Goal: Find contact information: Find contact information

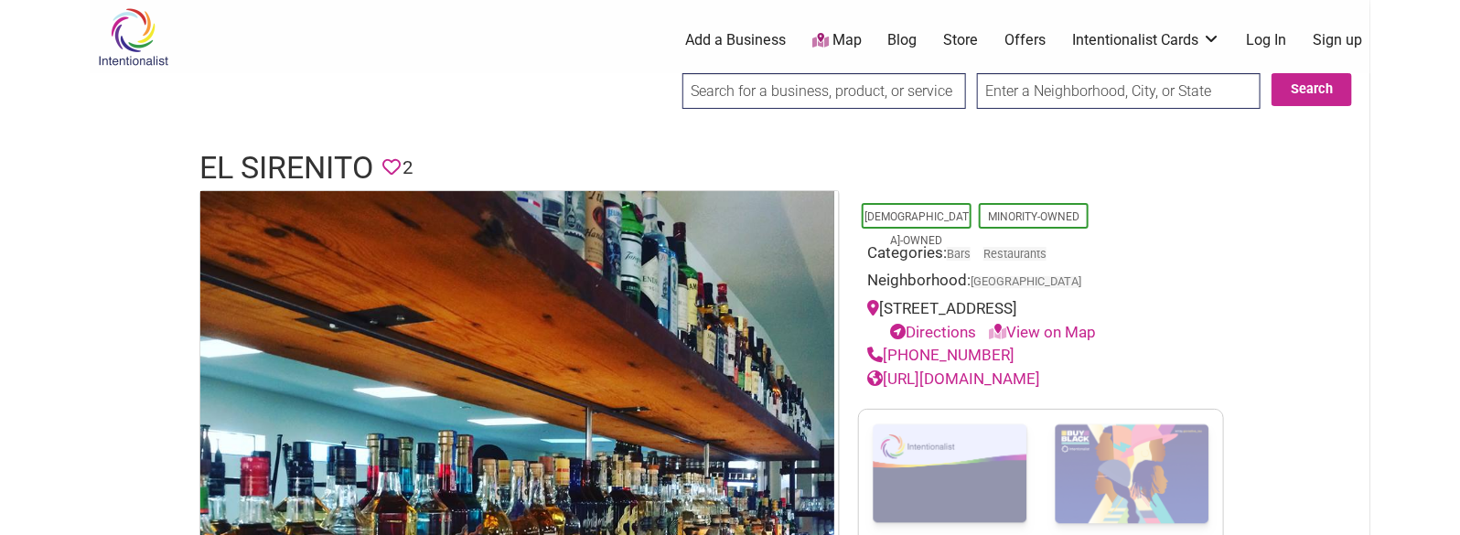
click at [314, 155] on h1 "El Sirenito" at bounding box center [286, 168] width 174 height 44
copy h1 "El Sirenito"
drag, startPoint x: 1008, startPoint y: 354, endPoint x: 888, endPoint y: 348, distance: 119.9
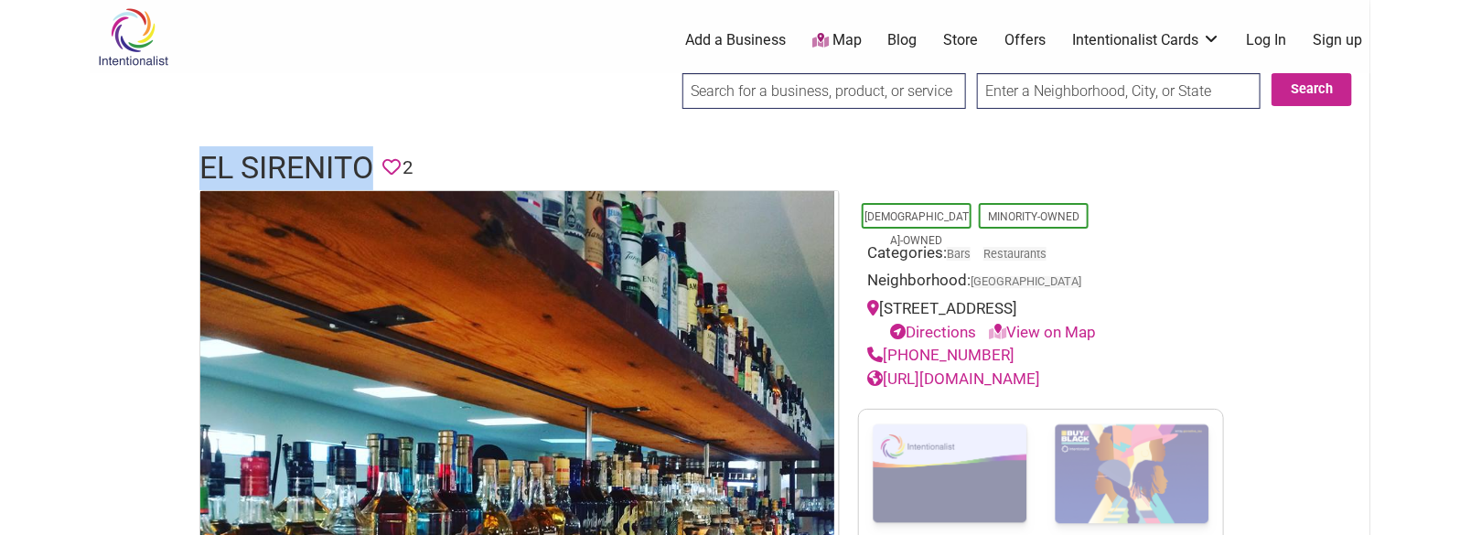
click at [888, 348] on div "(206) 763-5657" at bounding box center [1041, 356] width 348 height 24
copy link "(206) 763-5657"
drag, startPoint x: 1128, startPoint y: 375, endPoint x: 887, endPoint y: 384, distance: 240.7
click at [887, 384] on div "http://www.elsirenitoseattle.com/" at bounding box center [1041, 380] width 348 height 24
copy link "http://www.elsirenitoseattle.com/"
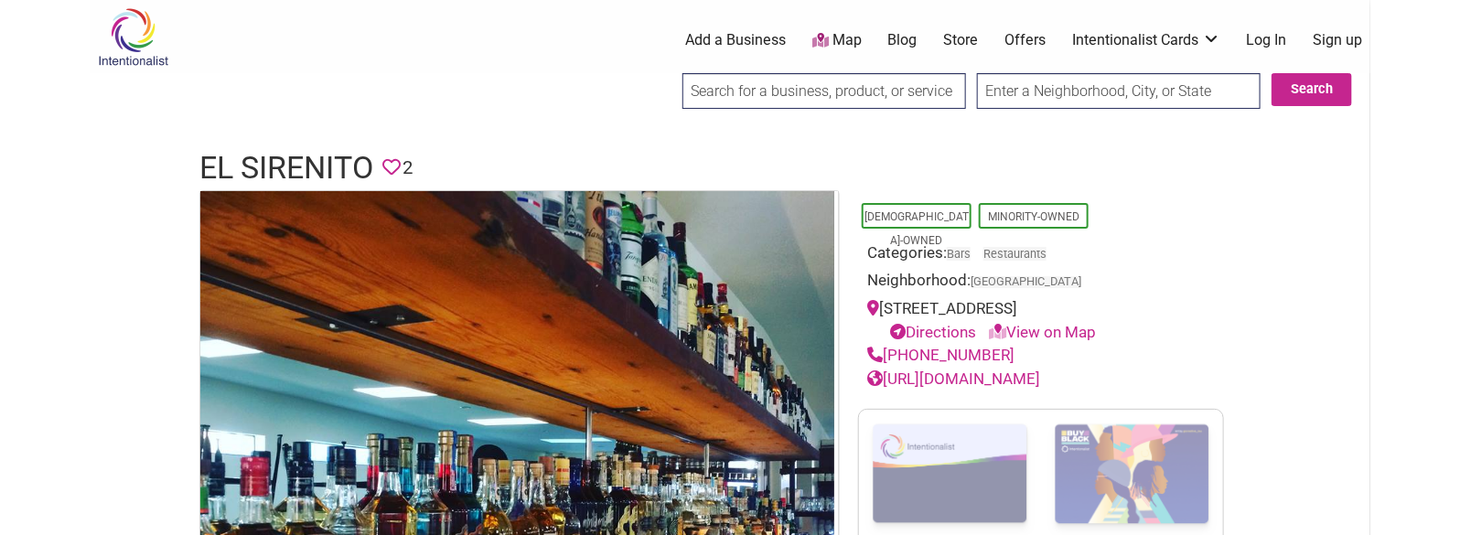
click at [244, 177] on h1 "El Sirenito" at bounding box center [286, 168] width 174 height 44
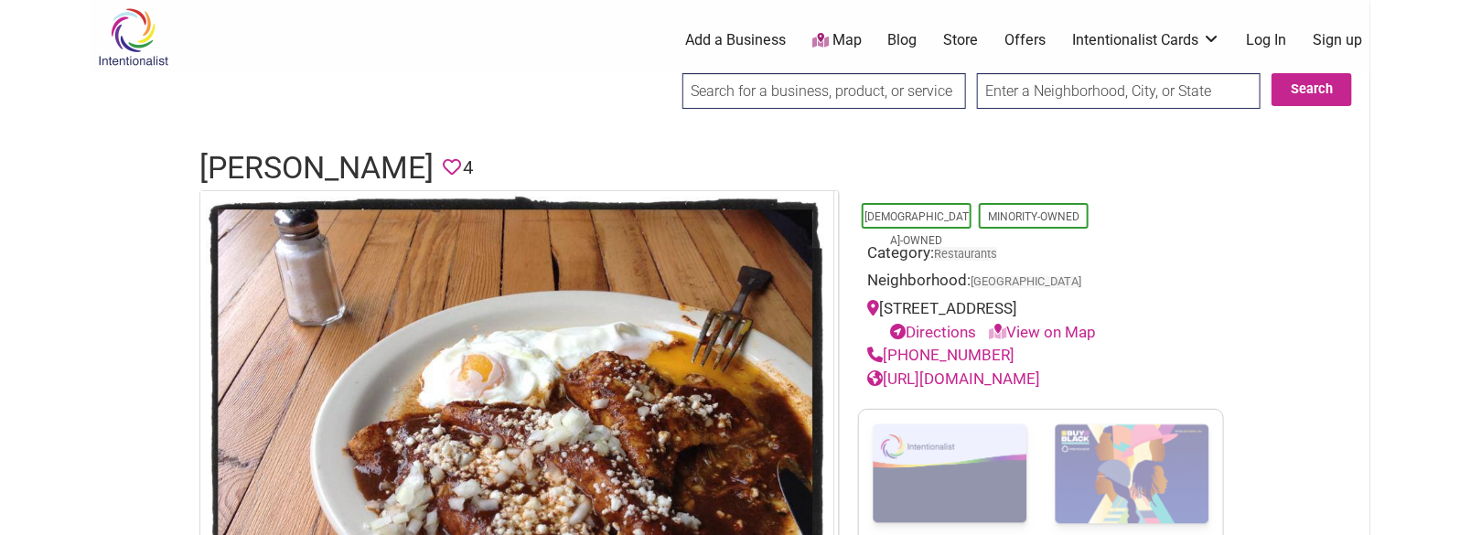
click at [351, 181] on h1 "Fonda la Catrina" at bounding box center [316, 168] width 234 height 44
click at [346, 177] on h1 "Fonda la Catrina" at bounding box center [316, 168] width 234 height 44
click at [338, 168] on h1 "Fonda la Catrina" at bounding box center [316, 168] width 234 height 44
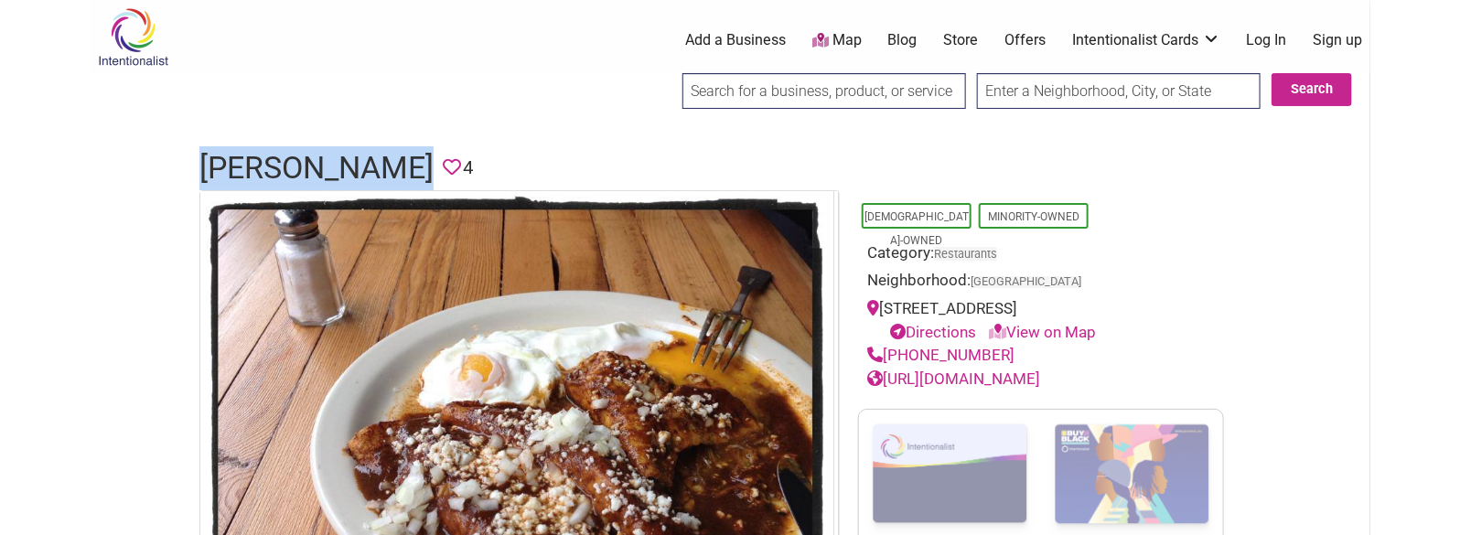
click at [338, 168] on h1 "Fonda la Catrina" at bounding box center [316, 168] width 234 height 44
copy h1 "Fonda la Catrina"
drag, startPoint x: 1025, startPoint y: 353, endPoint x: 887, endPoint y: 362, distance: 138.4
click at [887, 362] on div "(206) 767-2787" at bounding box center [1041, 356] width 348 height 24
copy link "(206) 767-2787"
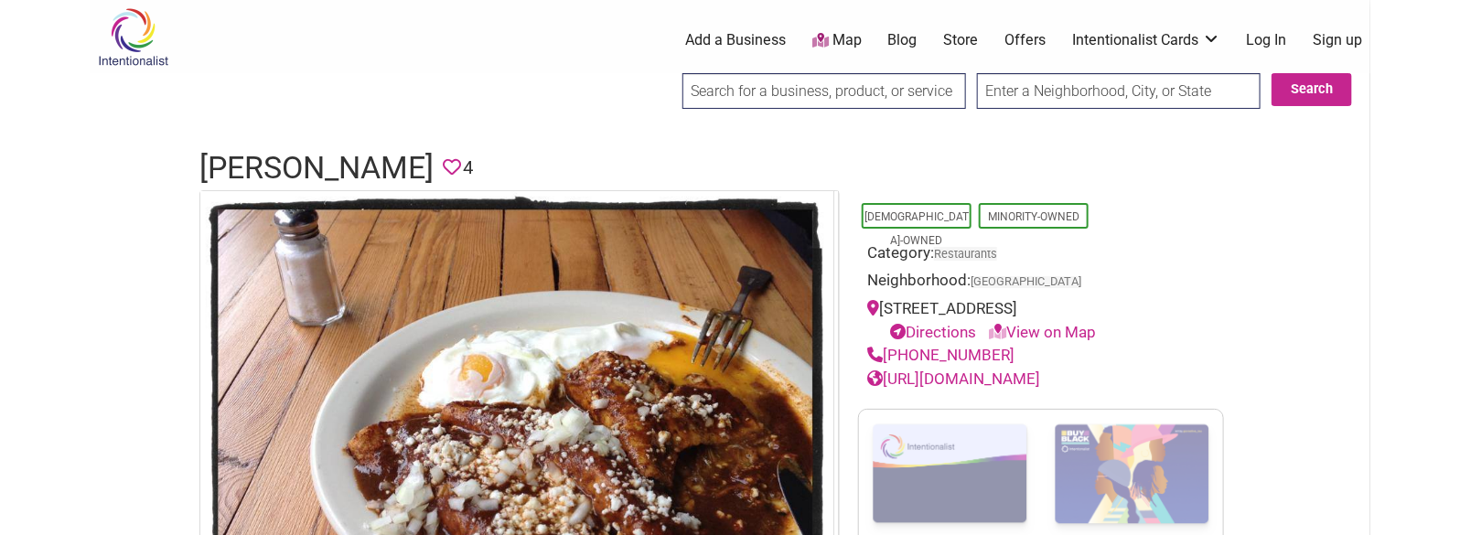
click at [403, 165] on h1 "Fonda la Catrina" at bounding box center [316, 168] width 234 height 44
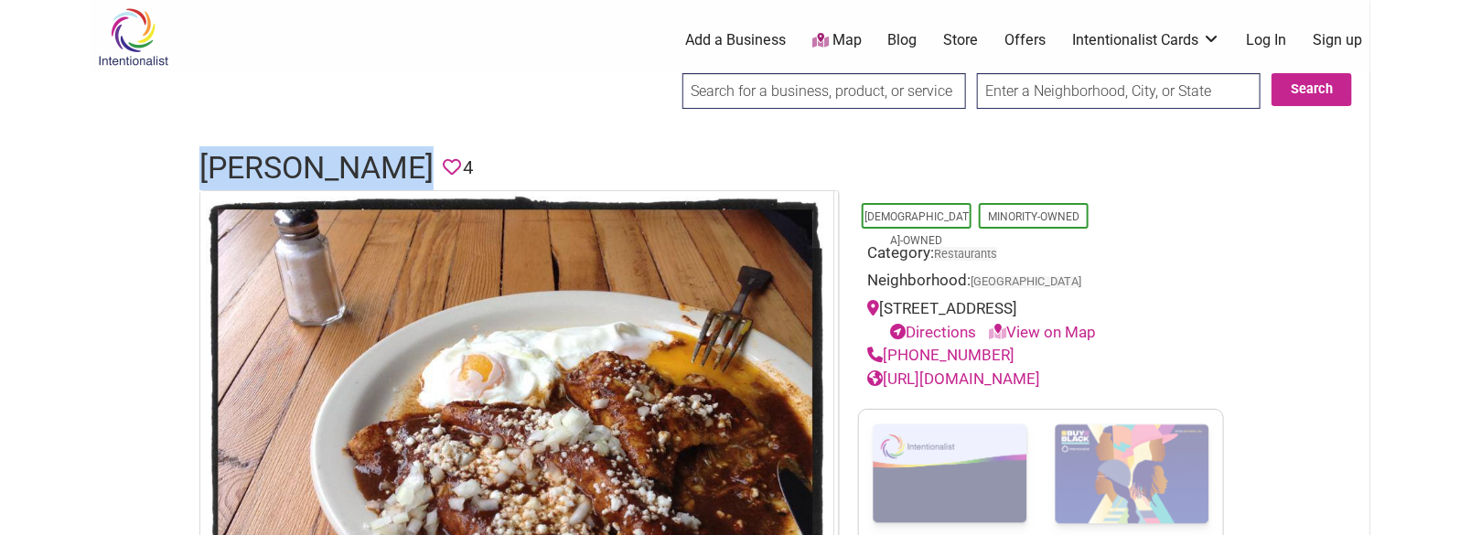
click at [403, 165] on h1 "Fonda la Catrina" at bounding box center [316, 168] width 234 height 44
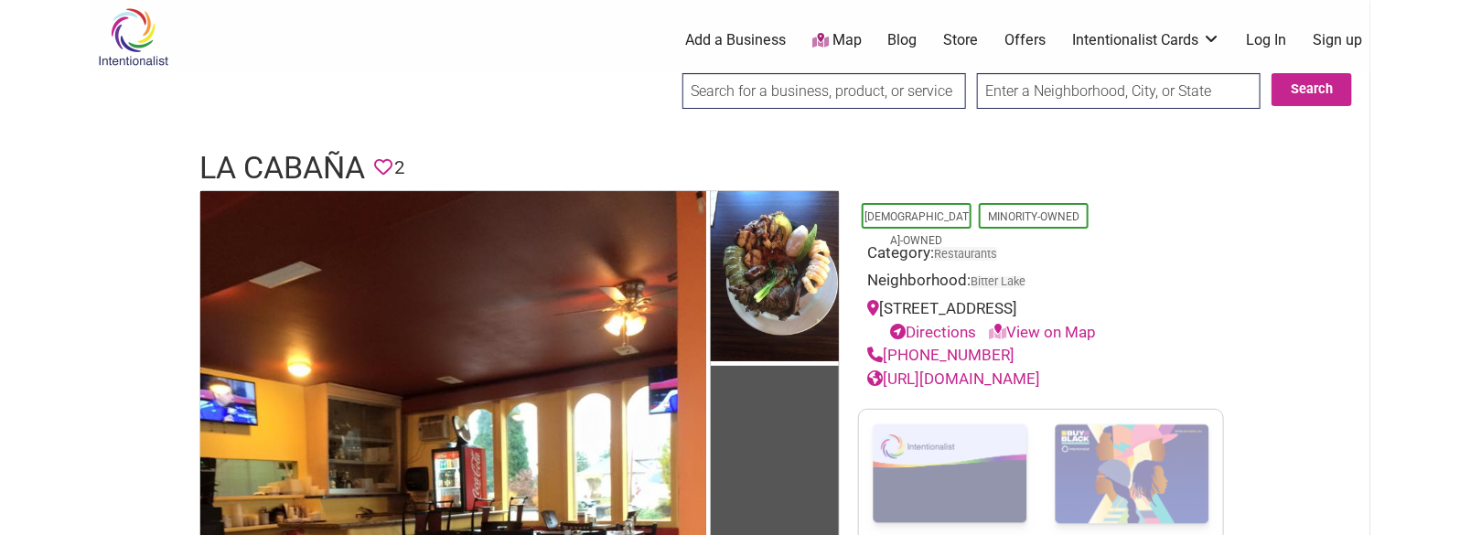
click at [325, 156] on h1 "La Cabaña" at bounding box center [282, 168] width 166 height 44
copy h1 "La Cabaña"
drag, startPoint x: 1013, startPoint y: 357, endPoint x: 887, endPoint y: 359, distance: 125.3
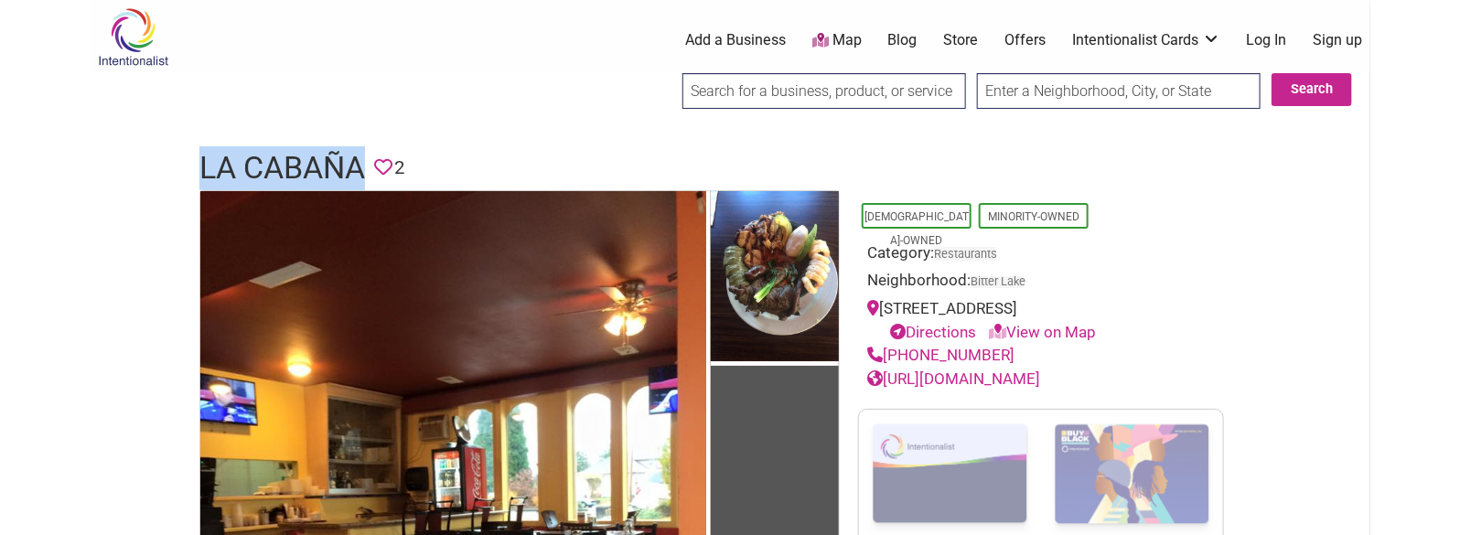
click at [887, 359] on div "[PHONE_NUMBER]" at bounding box center [1041, 356] width 348 height 24
copy link "[PHONE_NUMBER]"
click at [284, 164] on h1 "La Cabaña" at bounding box center [282, 168] width 166 height 44
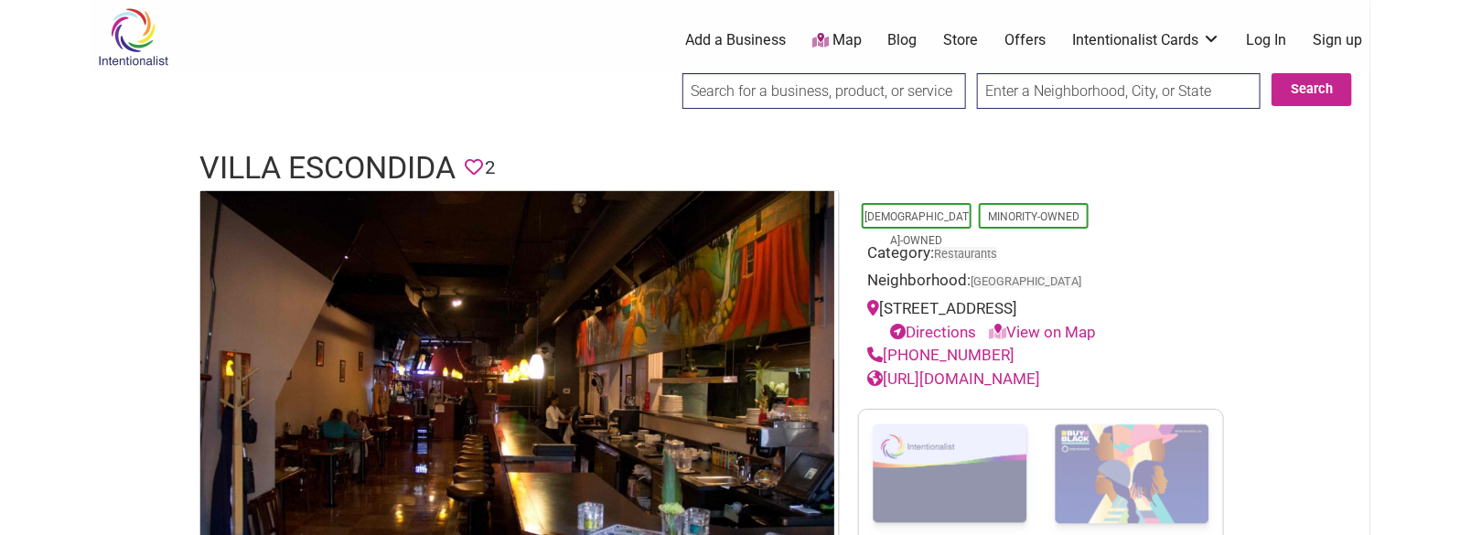
click at [302, 157] on h1 "Villa Escondida" at bounding box center [327, 168] width 256 height 44
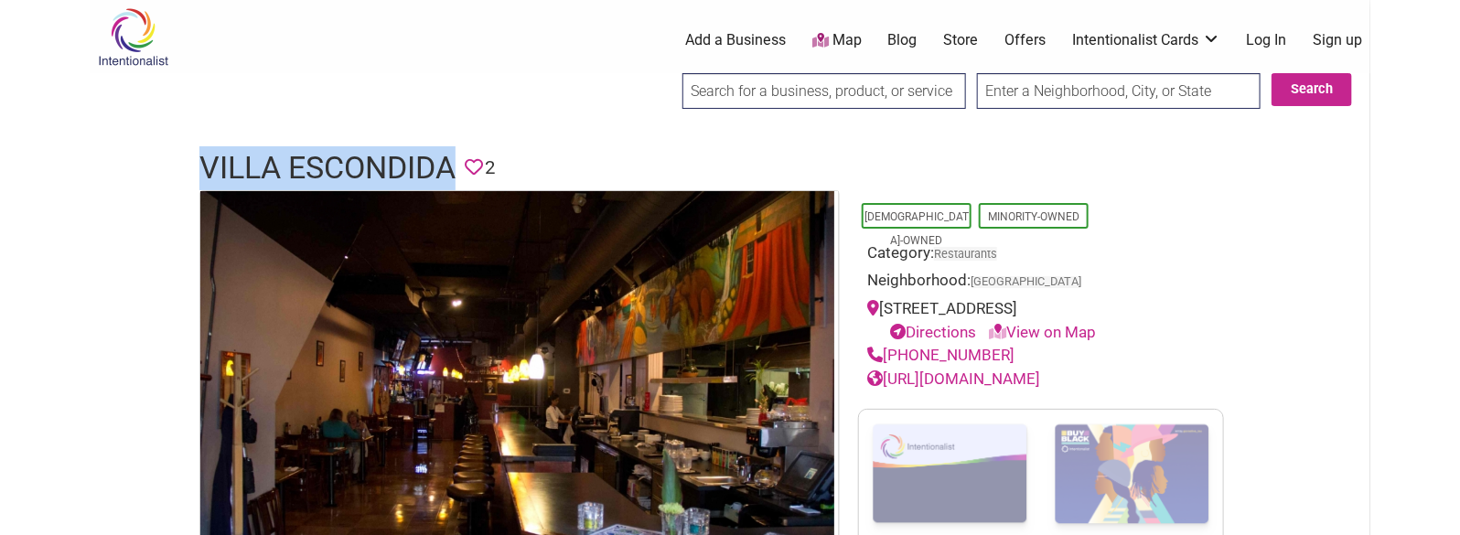
click at [302, 157] on h1 "Villa Escondida" at bounding box center [327, 168] width 256 height 44
copy h1 "Villa Escondida"
drag, startPoint x: 1019, startPoint y: 354, endPoint x: 888, endPoint y: 357, distance: 130.8
click at [888, 357] on div "(206) 448-2393" at bounding box center [1041, 356] width 348 height 24
copy link "(206) 448-2393"
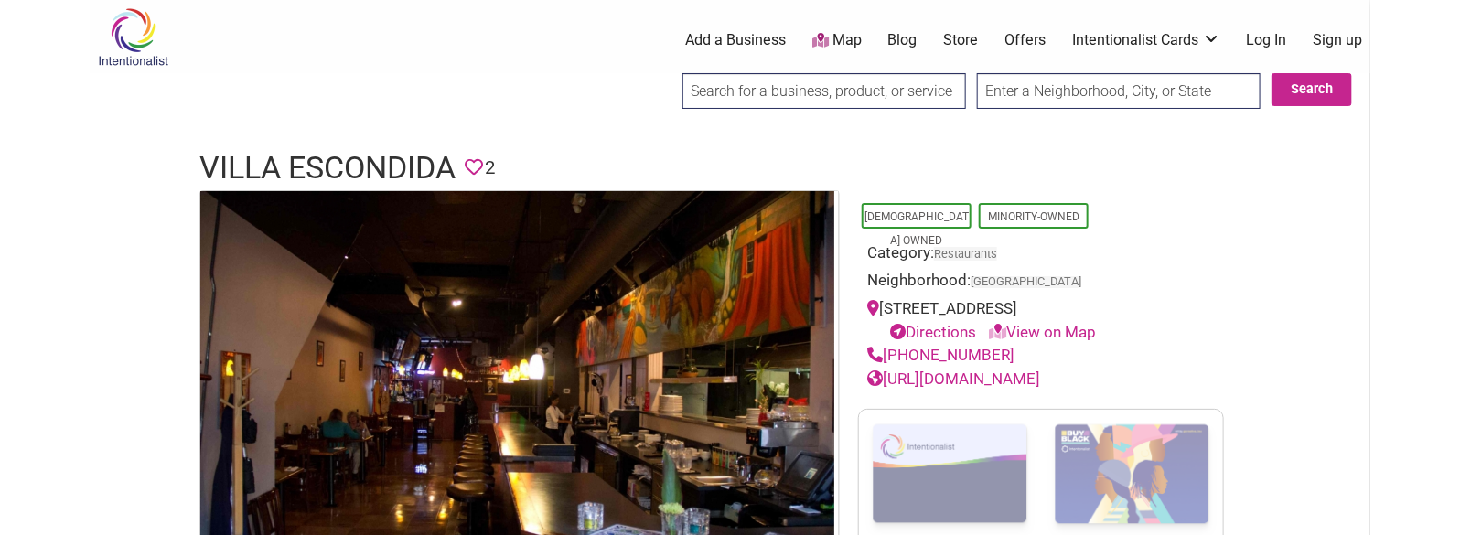
click at [364, 156] on h1 "Villa Escondida" at bounding box center [327, 168] width 256 height 44
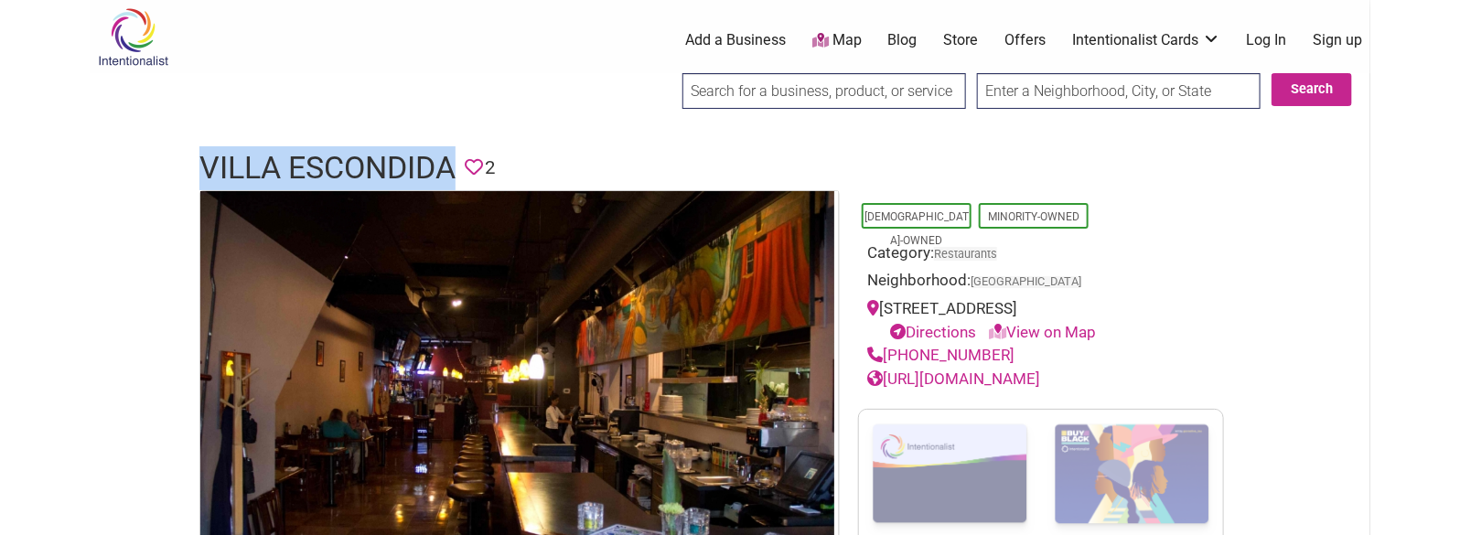
click at [364, 156] on h1 "Villa Escondida" at bounding box center [327, 168] width 256 height 44
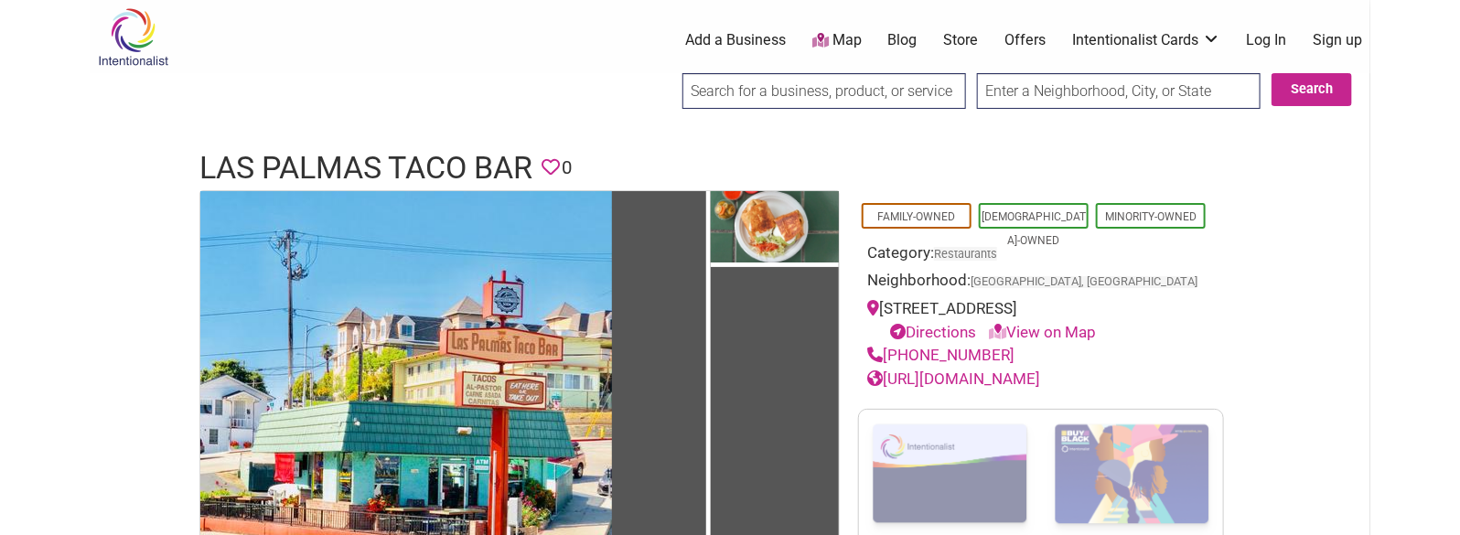
click at [398, 166] on h1 "Las Palmas Taco Bar" at bounding box center [365, 168] width 333 height 44
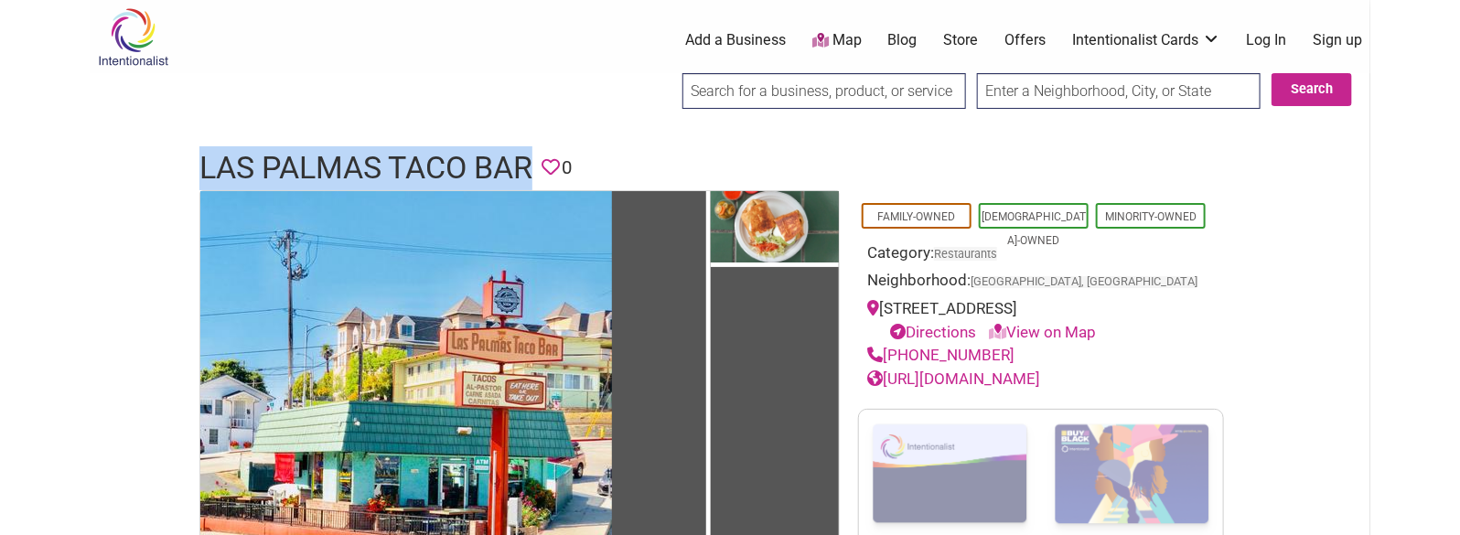
click at [398, 166] on h1 "Las Palmas Taco Bar" at bounding box center [365, 168] width 333 height 44
copy h1 "Las Palmas Taco Bar"
drag, startPoint x: 1014, startPoint y: 352, endPoint x: 887, endPoint y: 352, distance: 127.1
click at [887, 352] on div "(831) 429-1220" at bounding box center [1041, 356] width 348 height 24
copy link "(831) 429-1220"
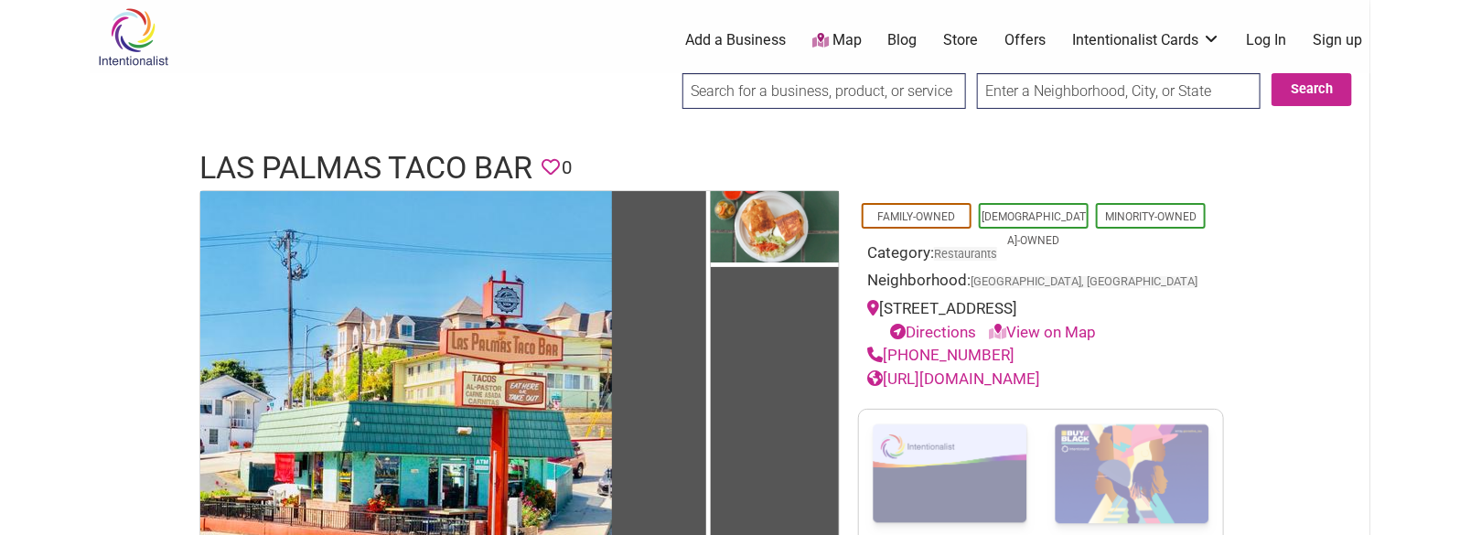
click at [437, 168] on h1 "Las Palmas Taco Bar" at bounding box center [365, 168] width 333 height 44
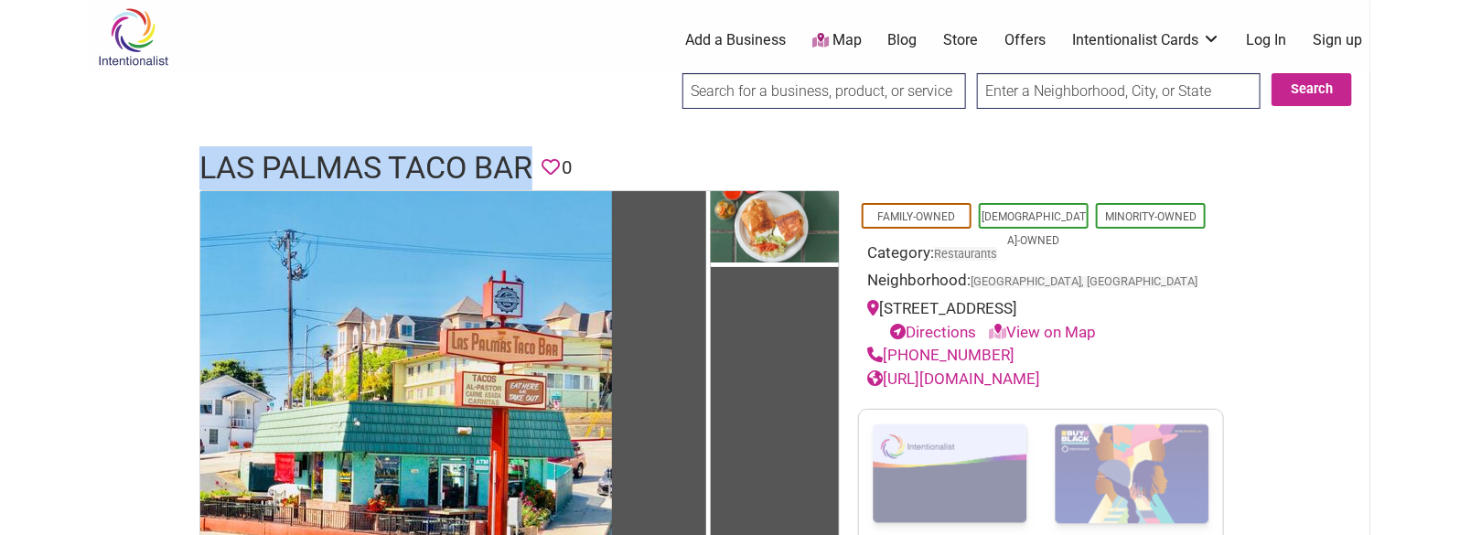
click at [437, 168] on h1 "Las Palmas Taco Bar" at bounding box center [365, 168] width 333 height 44
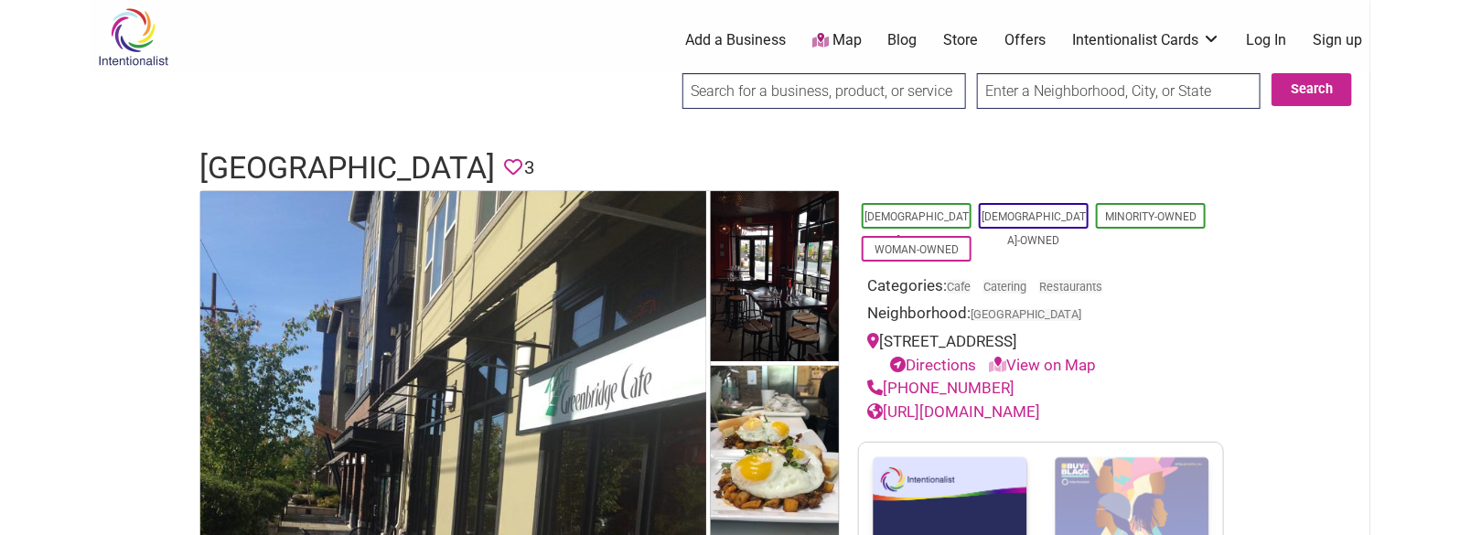
click at [381, 177] on h1 "Greenbridge Cafe" at bounding box center [346, 168] width 295 height 44
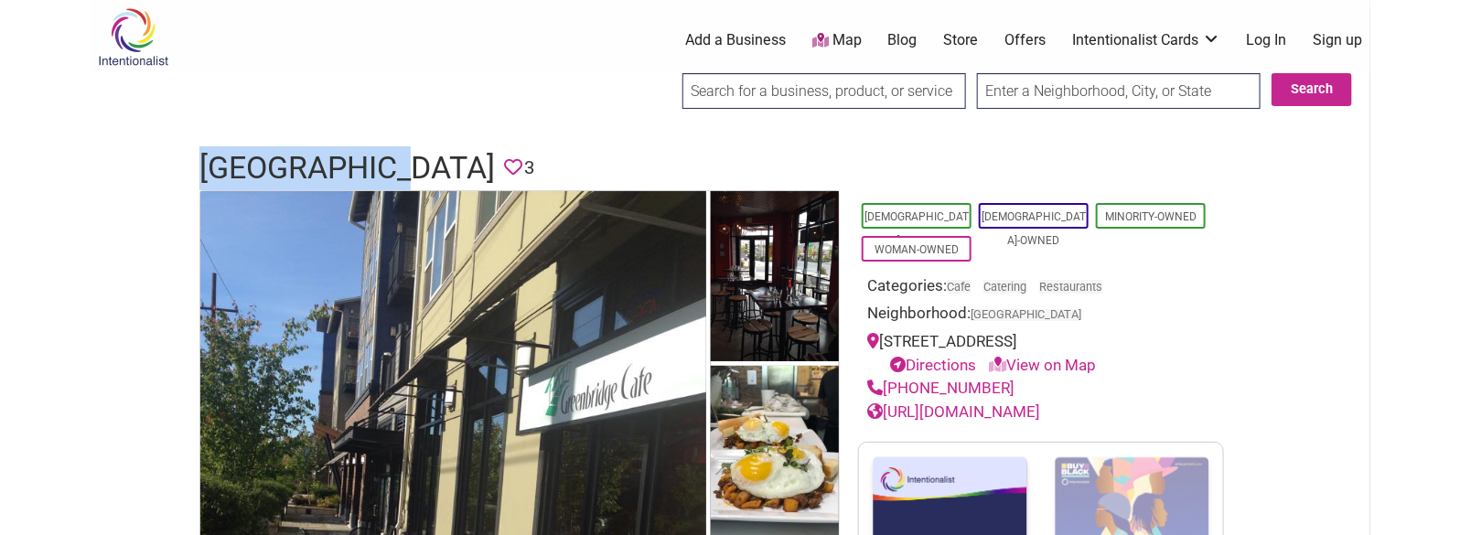
click at [381, 177] on h1 "Greenbridge Cafe" at bounding box center [346, 168] width 295 height 44
copy h1 "Greenbridge Cafe"
drag, startPoint x: 1001, startPoint y: 385, endPoint x: 887, endPoint y: 387, distance: 113.4
click at [887, 387] on div "(206) 762-3447" at bounding box center [1041, 389] width 348 height 24
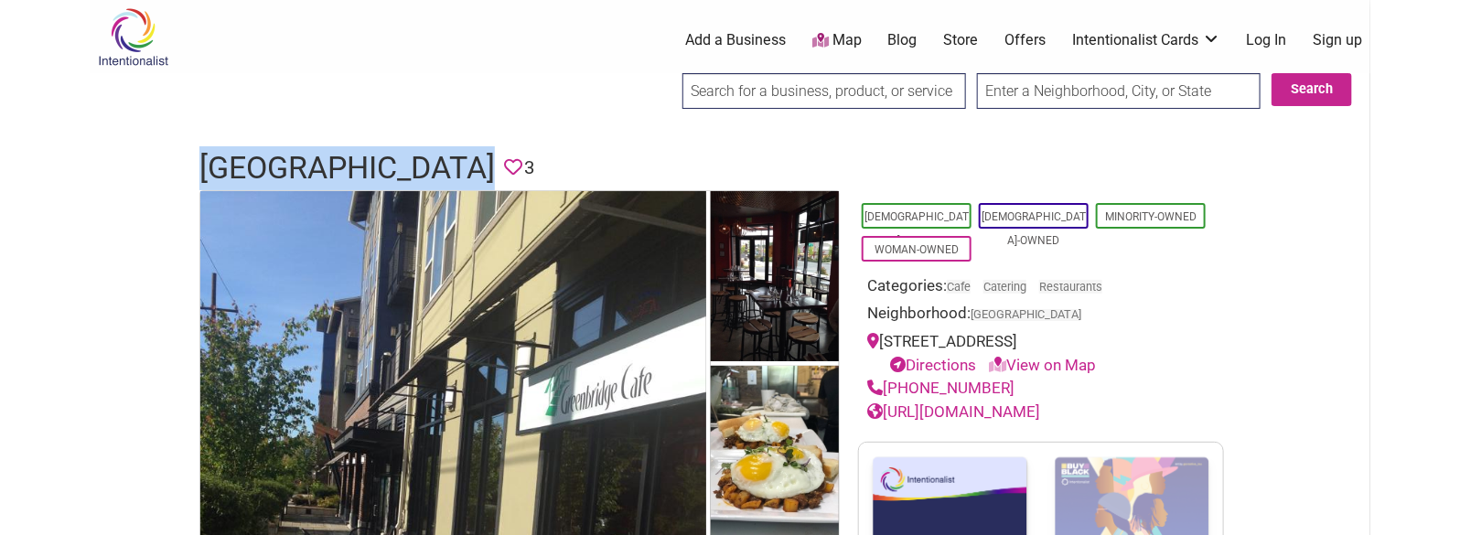
copy link "(206) 762-3447"
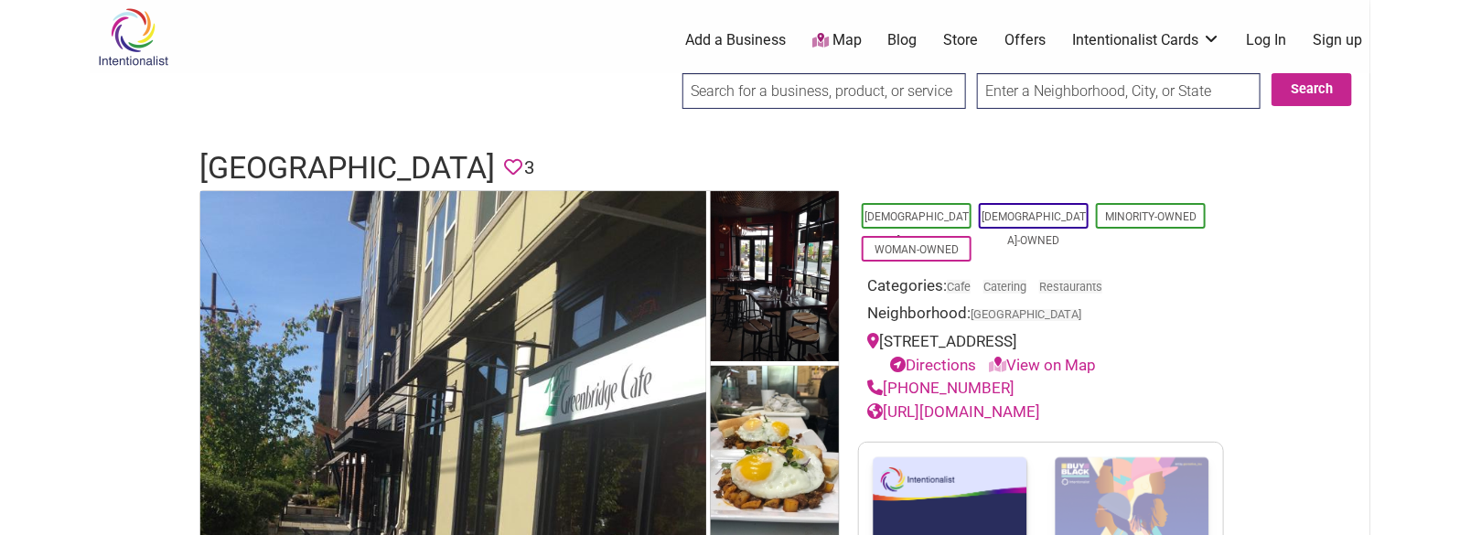
click at [388, 162] on h1 "Greenbridge Cafe" at bounding box center [346, 168] width 295 height 44
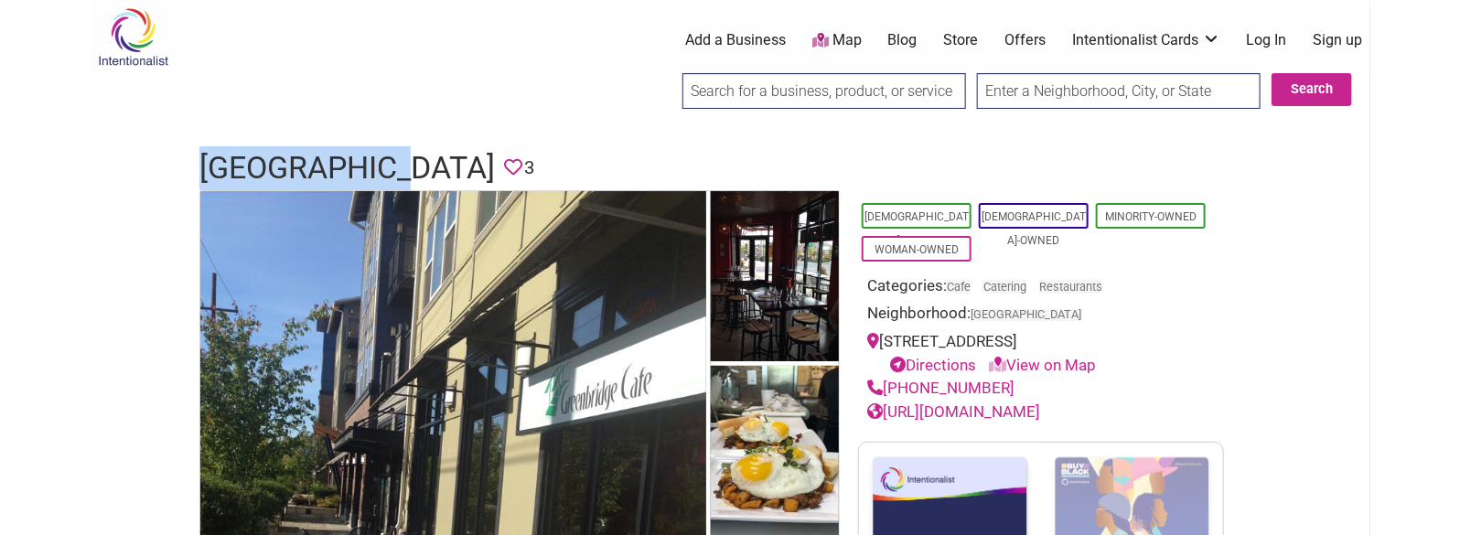
click at [388, 162] on h1 "Greenbridge Cafe" at bounding box center [346, 168] width 295 height 44
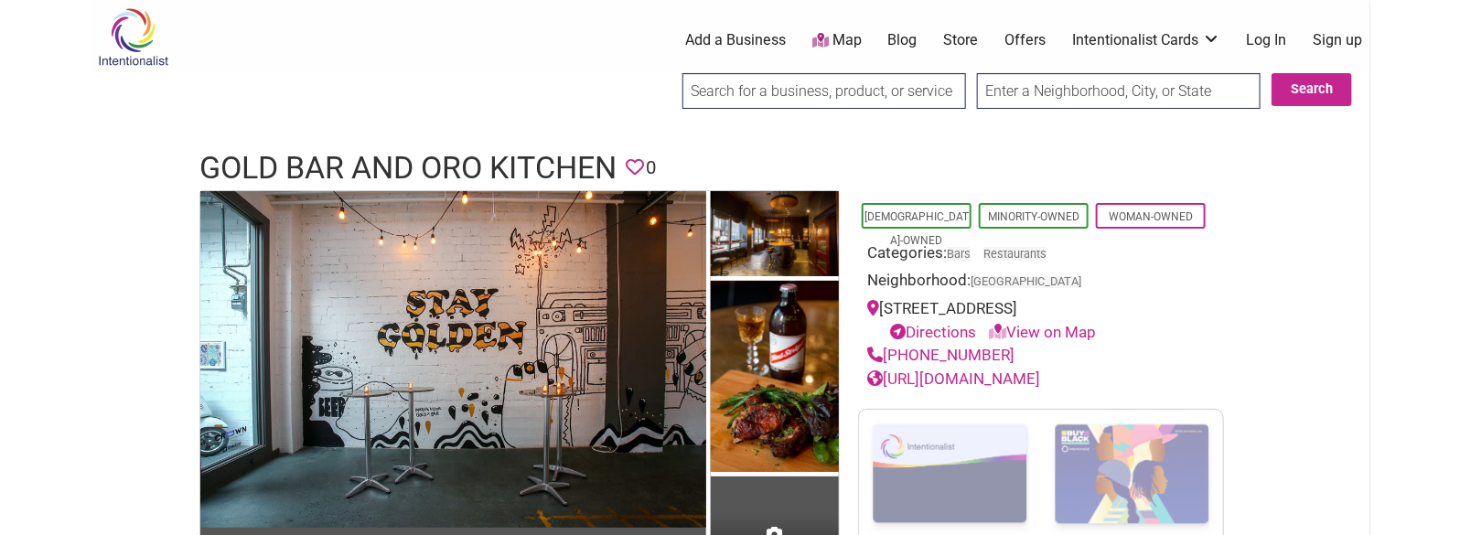
click at [431, 128] on div at bounding box center [730, 130] width 1281 height 18
click at [429, 162] on h1 "Gold Bar and Oro Kitchen" at bounding box center [407, 168] width 417 height 44
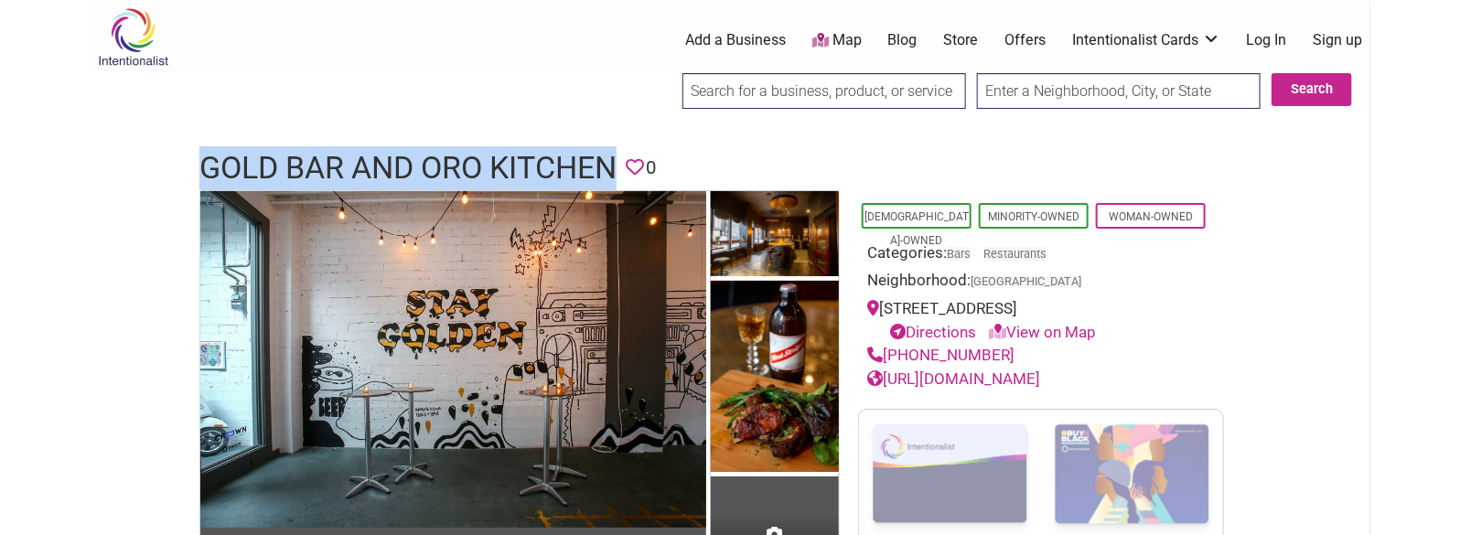
click at [429, 162] on h1 "Gold Bar and Oro Kitchen" at bounding box center [407, 168] width 417 height 44
copy h1 "Gold Bar and Oro Kitchen"
drag, startPoint x: 1006, startPoint y: 348, endPoint x: 888, endPoint y: 351, distance: 118.0
click at [888, 351] on div "(206) 457-8941" at bounding box center [1041, 356] width 348 height 24
copy link "(206) 457-8941"
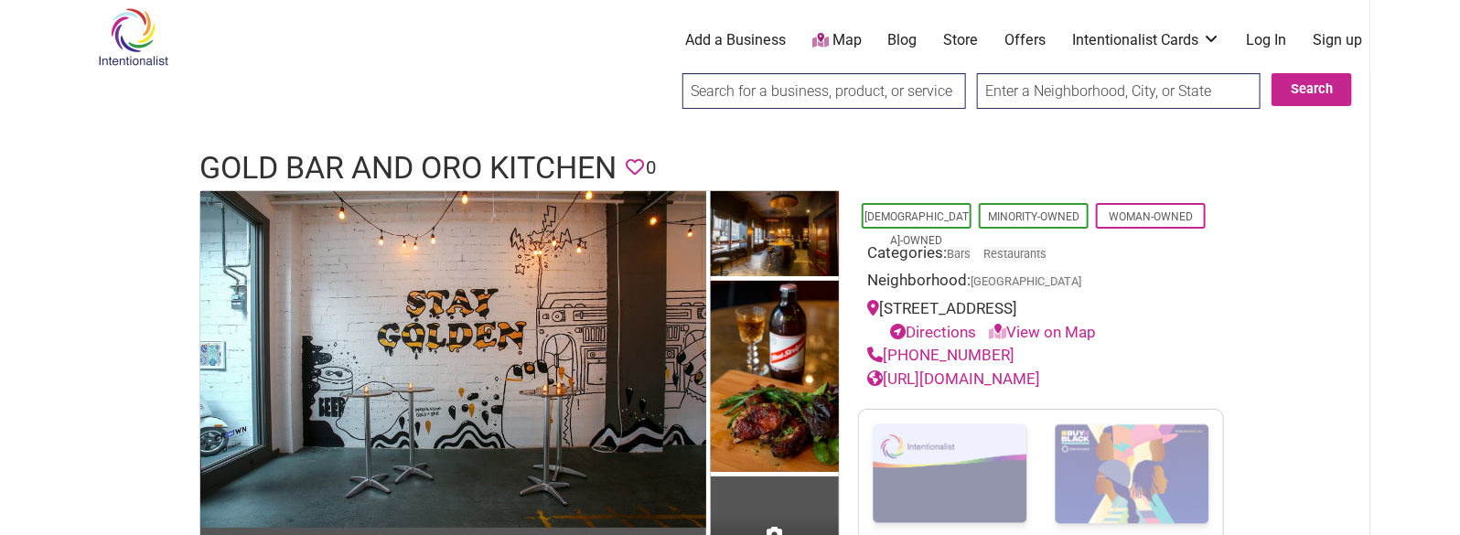
drag, startPoint x: 959, startPoint y: 368, endPoint x: 967, endPoint y: 376, distance: 11.0
click at [524, 175] on h1 "Gold Bar and Oro Kitchen" at bounding box center [407, 168] width 417 height 44
click at [522, 172] on h1 "Gold Bar and Oro Kitchen" at bounding box center [407, 168] width 417 height 44
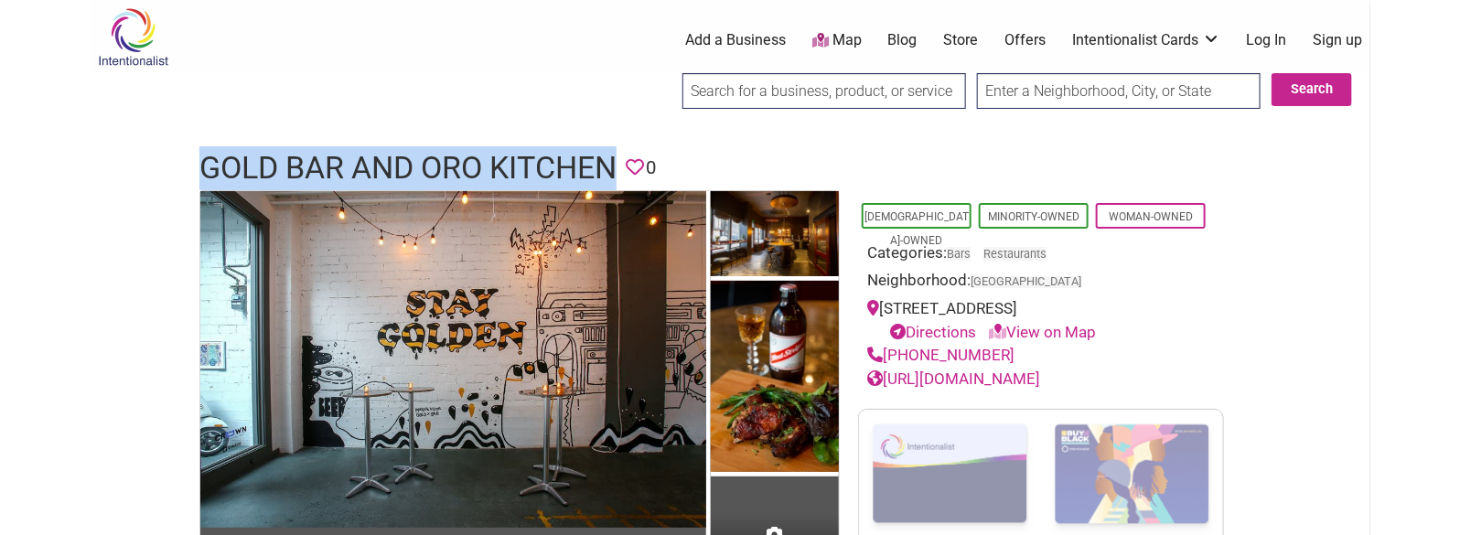
click at [522, 172] on h1 "Gold Bar and Oro Kitchen" at bounding box center [407, 168] width 417 height 44
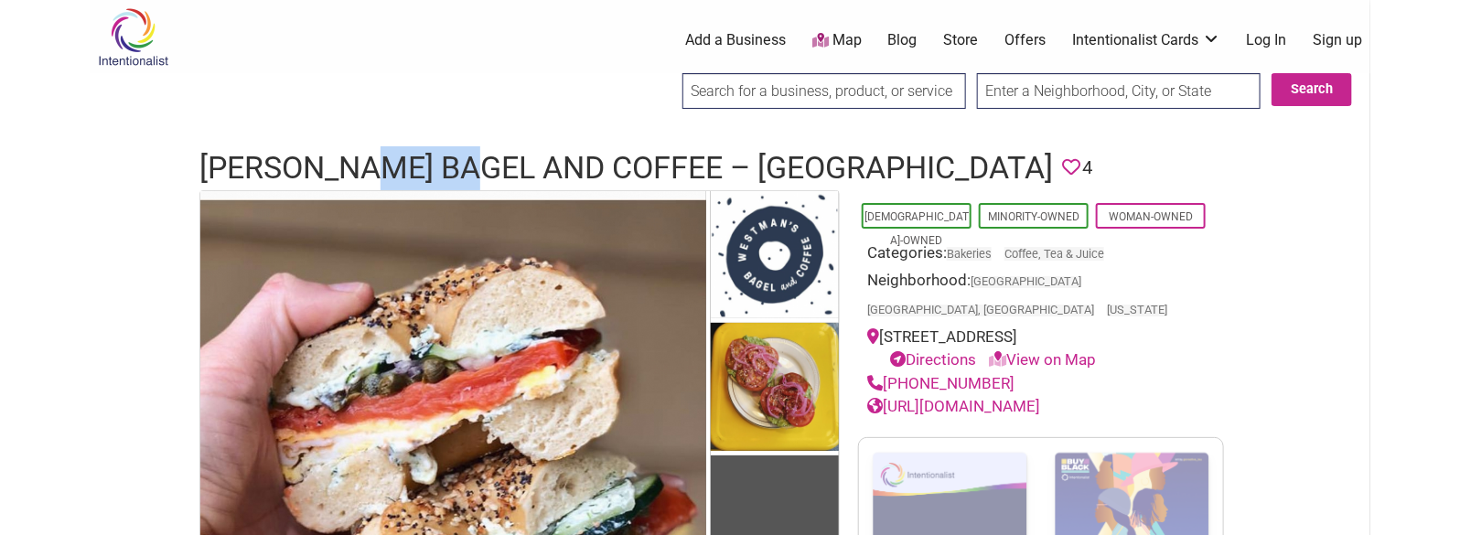
click at [402, 156] on h1 "[PERSON_NAME] Bagel and Coffee – [GEOGRAPHIC_DATA]" at bounding box center [625, 168] width 853 height 44
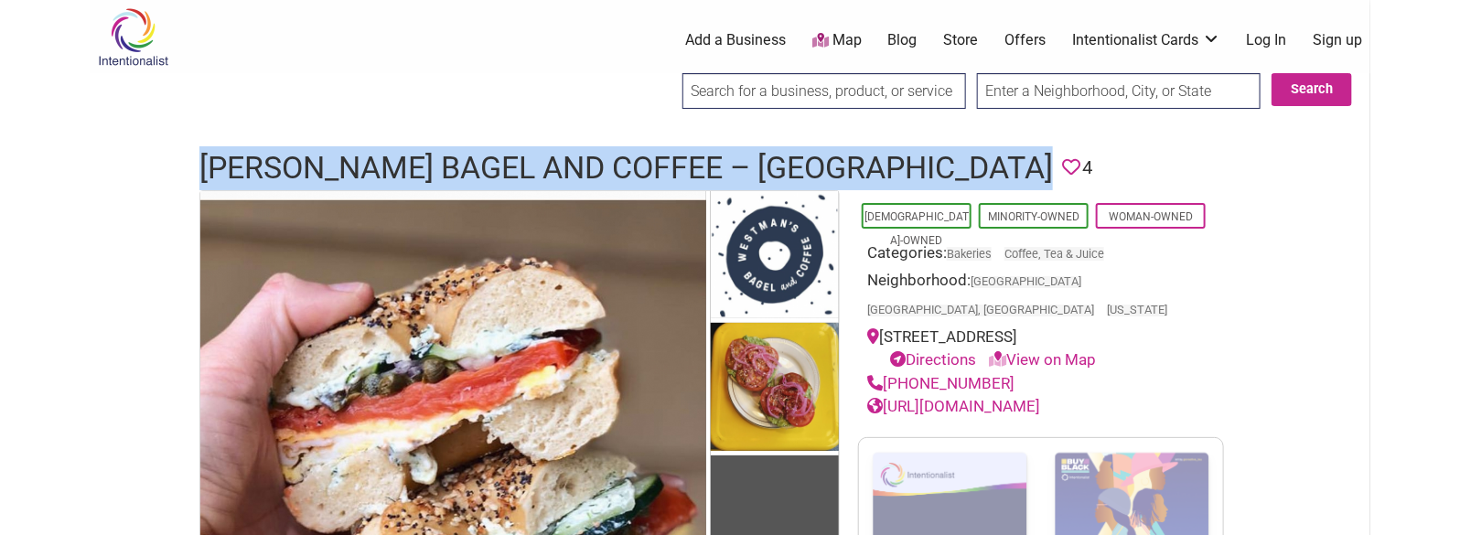
click at [402, 156] on h1 "[PERSON_NAME] Bagel and Coffee – [GEOGRAPHIC_DATA]" at bounding box center [625, 168] width 853 height 44
copy h1 "[PERSON_NAME] Bagel and Coffee – [GEOGRAPHIC_DATA]"
drag, startPoint x: 1004, startPoint y: 357, endPoint x: 884, endPoint y: 349, distance: 120.0
click at [884, 372] on div "[PHONE_NUMBER]" at bounding box center [1041, 384] width 348 height 24
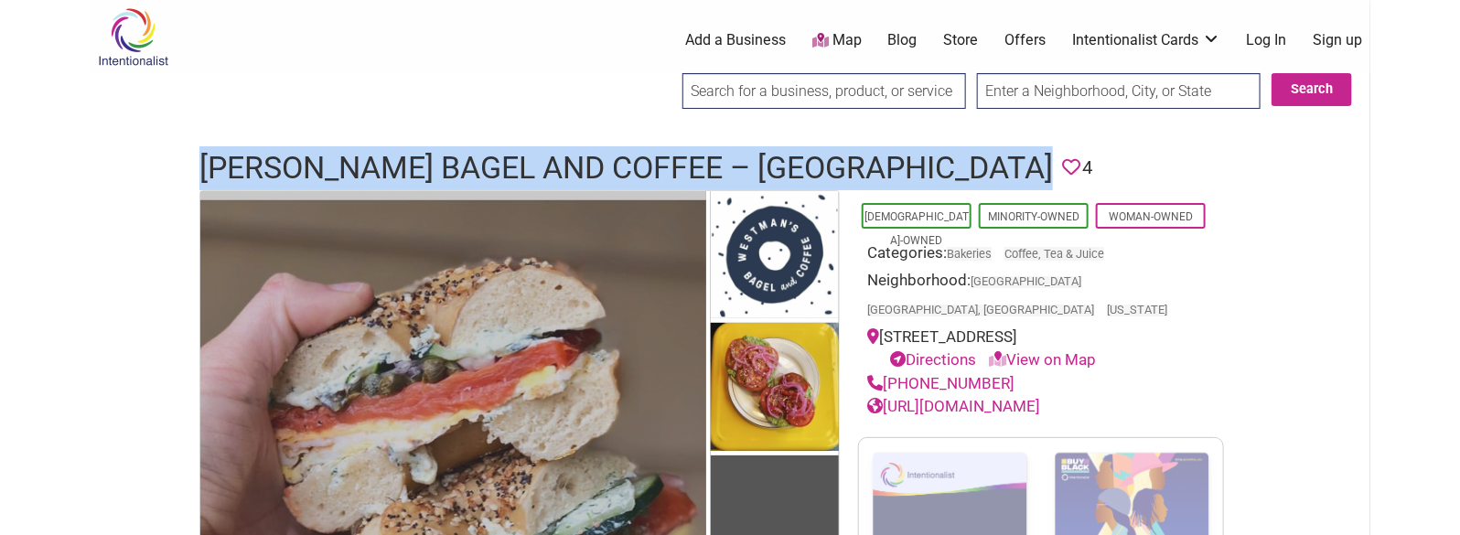
copy link "[PHONE_NUMBER]"
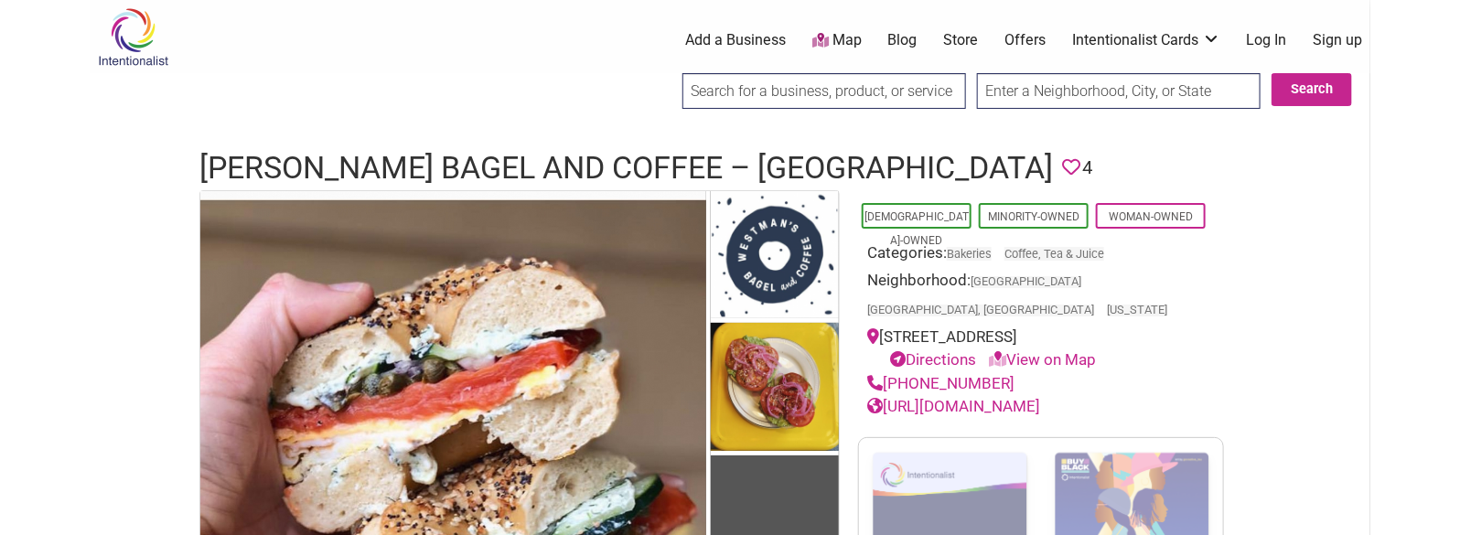
click at [691, 155] on h1 "[PERSON_NAME] Bagel and Coffee – [GEOGRAPHIC_DATA]" at bounding box center [625, 168] width 853 height 44
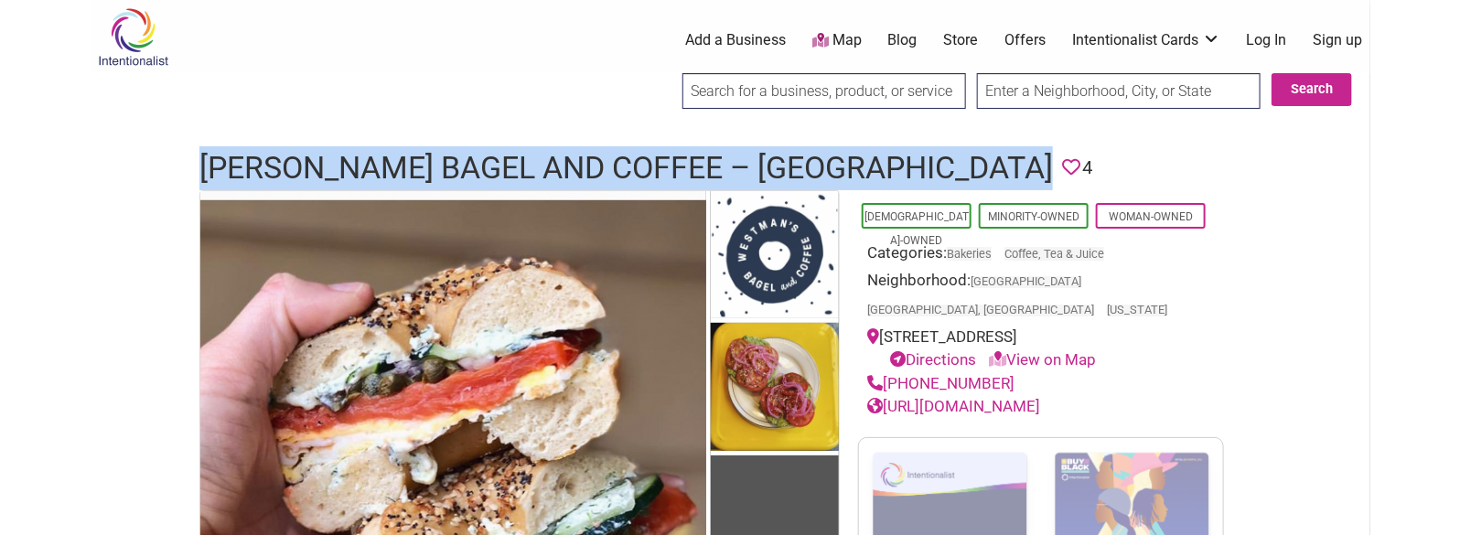
click at [691, 155] on h1 "[PERSON_NAME] Bagel and Coffee – [GEOGRAPHIC_DATA]" at bounding box center [625, 168] width 853 height 44
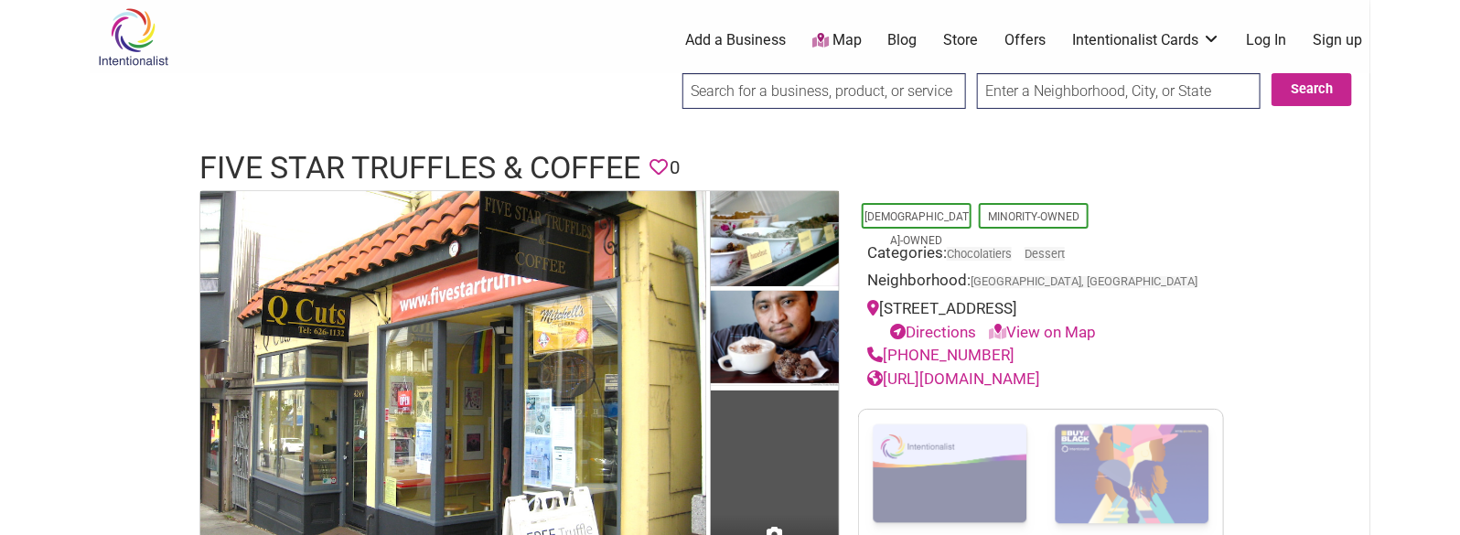
click at [466, 166] on h1 "Five Star Truffles & Coffee" at bounding box center [419, 168] width 441 height 44
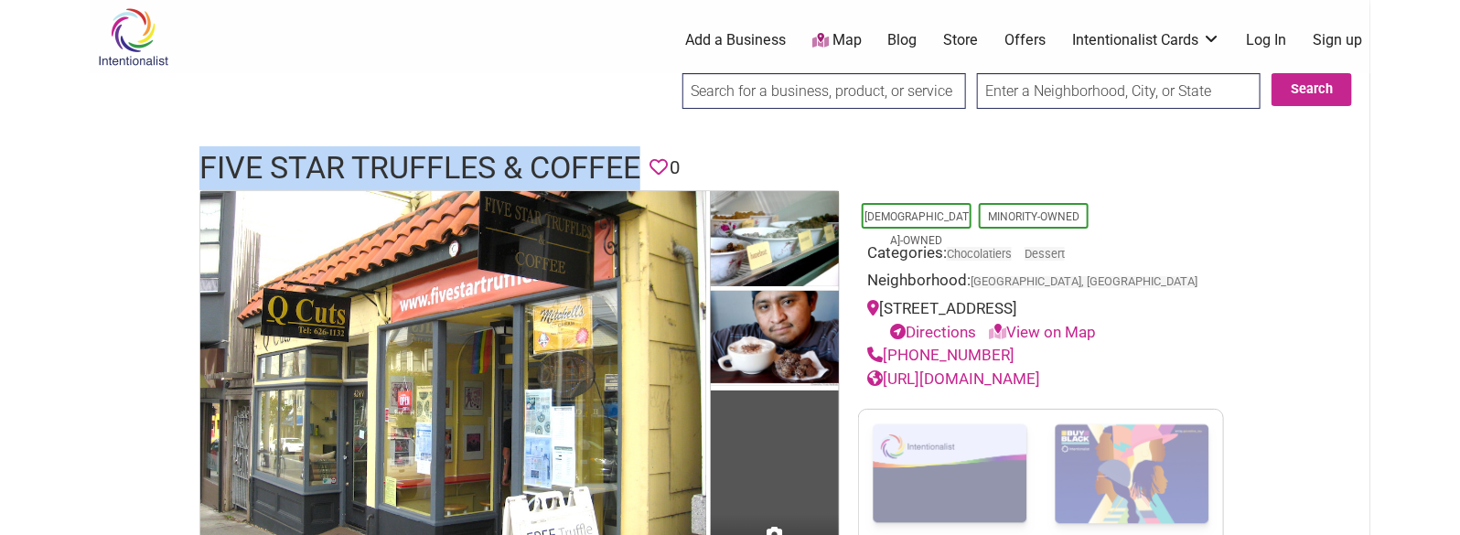
click at [466, 166] on h1 "Five Star Truffles & Coffee" at bounding box center [419, 168] width 441 height 44
copy h1 "Five Star Truffles & Coffee"
drag, startPoint x: 1014, startPoint y: 353, endPoint x: 888, endPoint y: 345, distance: 126.5
click at [888, 345] on div "(415) 552-5128" at bounding box center [1041, 356] width 348 height 24
copy link "(415) 552-5128"
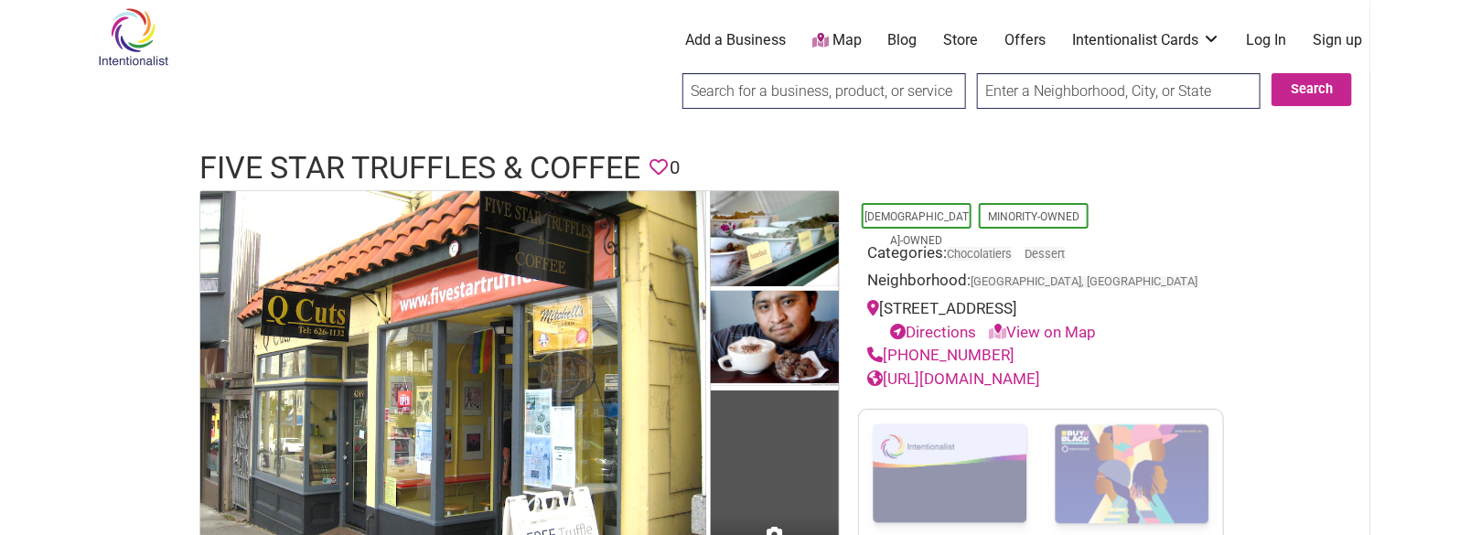
click at [555, 165] on h1 "Five Star Truffles & Coffee" at bounding box center [419, 168] width 441 height 44
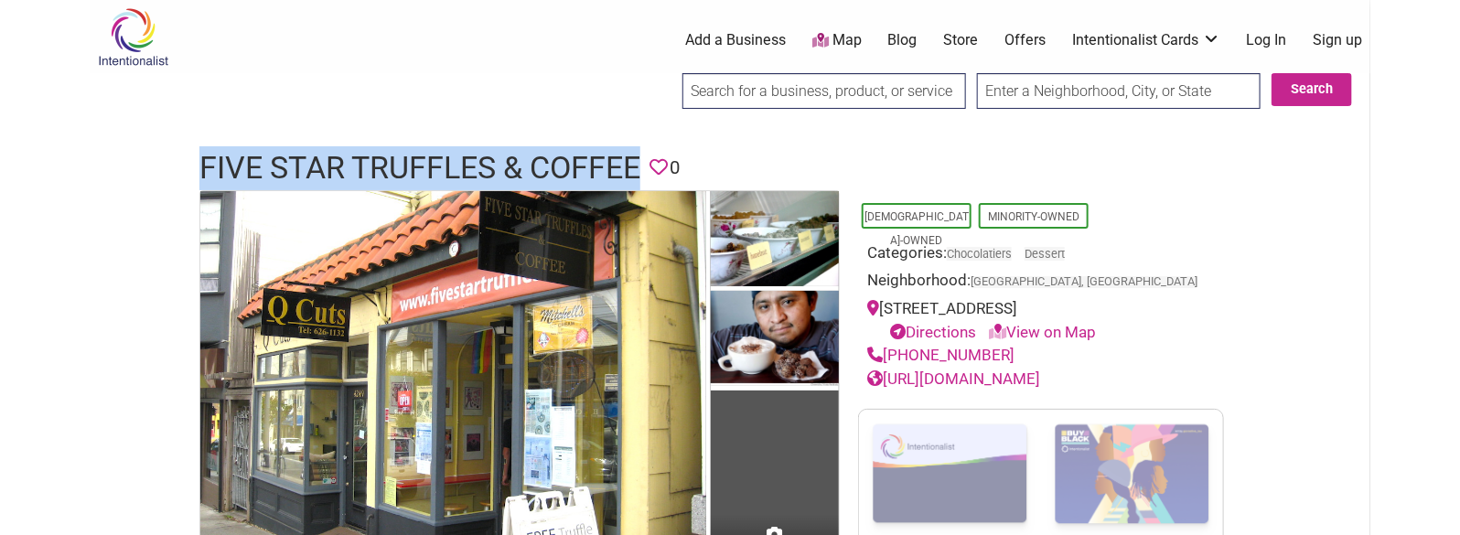
click at [555, 165] on h1 "Five Star Truffles & Coffee" at bounding box center [419, 168] width 441 height 44
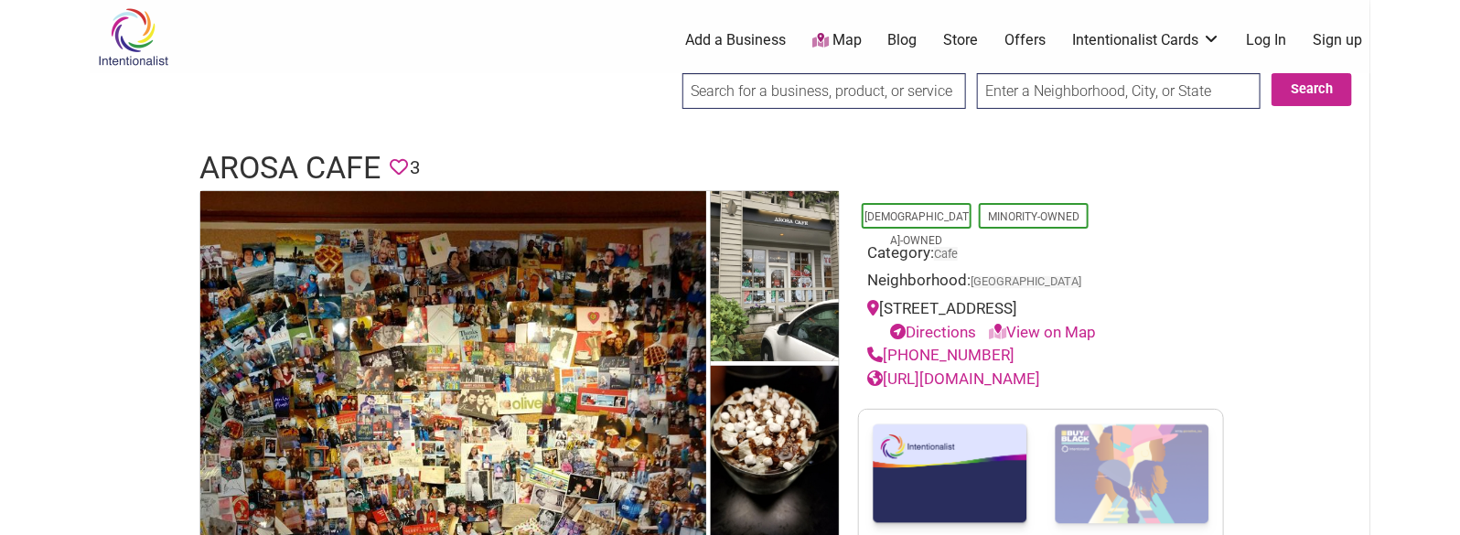
click at [275, 177] on h1 "Arosa Cafe" at bounding box center [289, 168] width 181 height 44
copy h1 "Arosa Cafe"
drag, startPoint x: 1013, startPoint y: 355, endPoint x: 885, endPoint y: 349, distance: 127.3
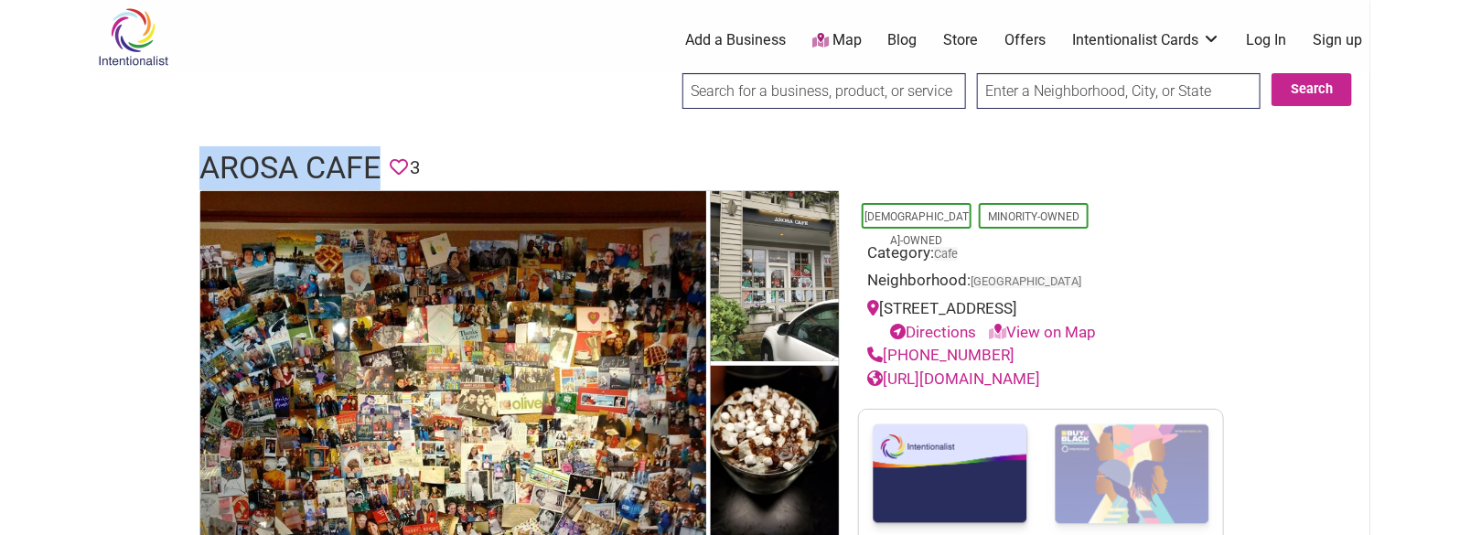
click at [885, 349] on div "[PHONE_NUMBER]" at bounding box center [1041, 356] width 348 height 24
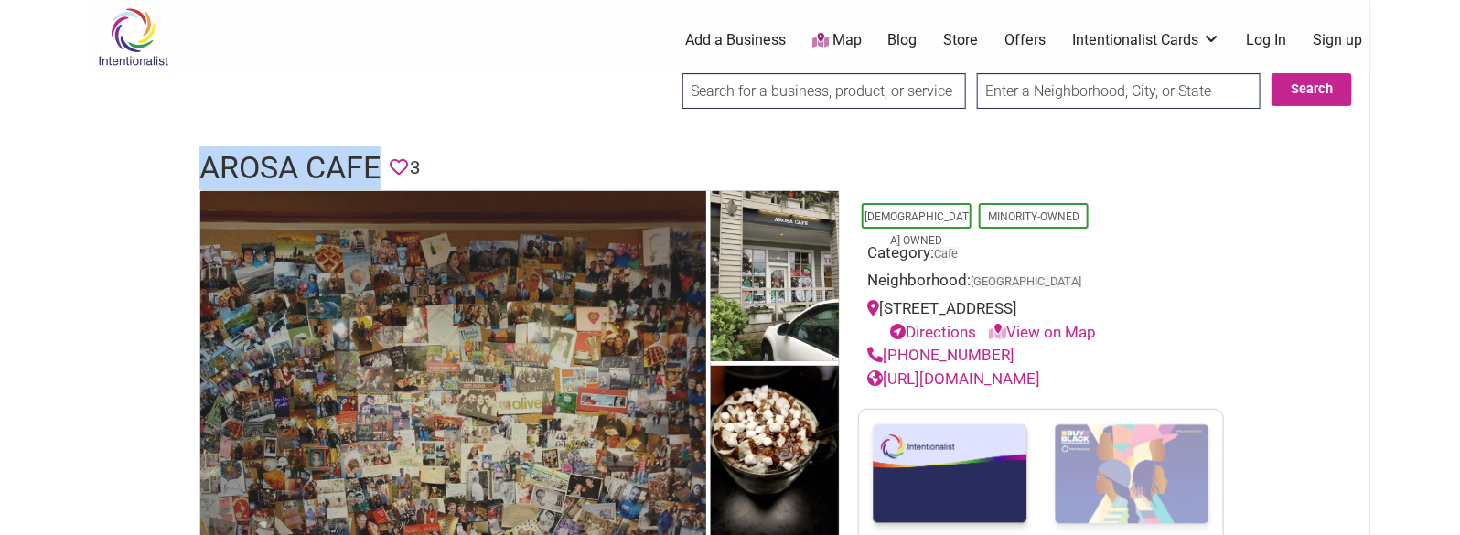
copy link "[PHONE_NUMBER]"
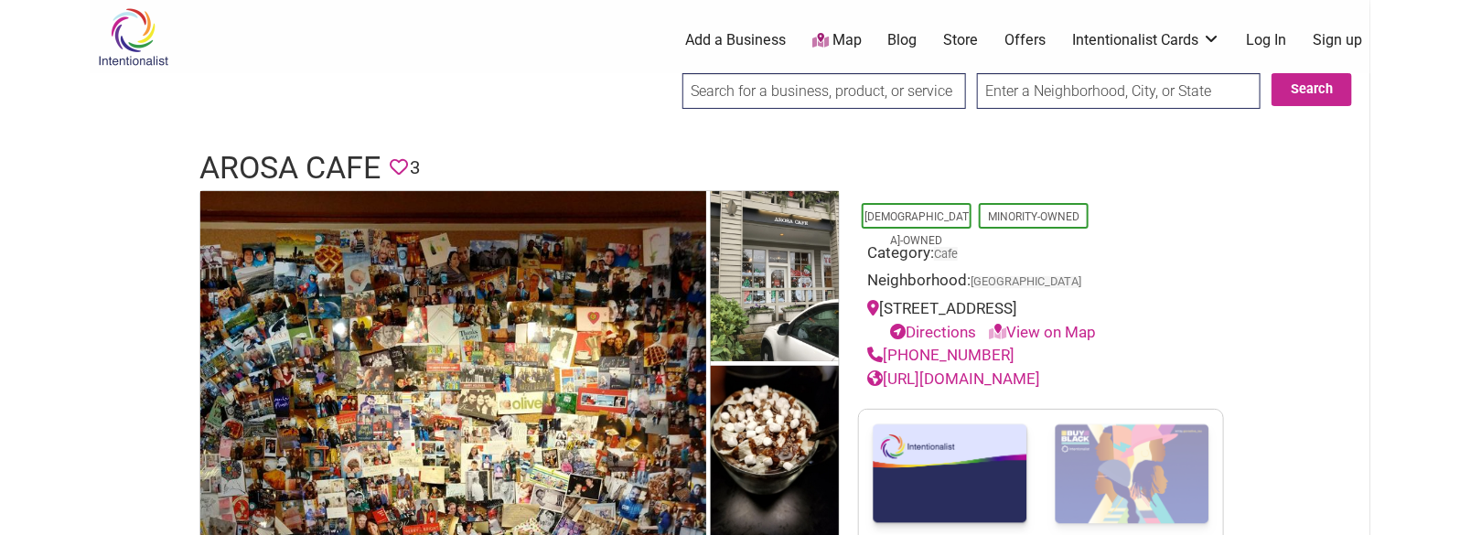
click at [284, 162] on h1 "Arosa Cafe" at bounding box center [289, 168] width 181 height 44
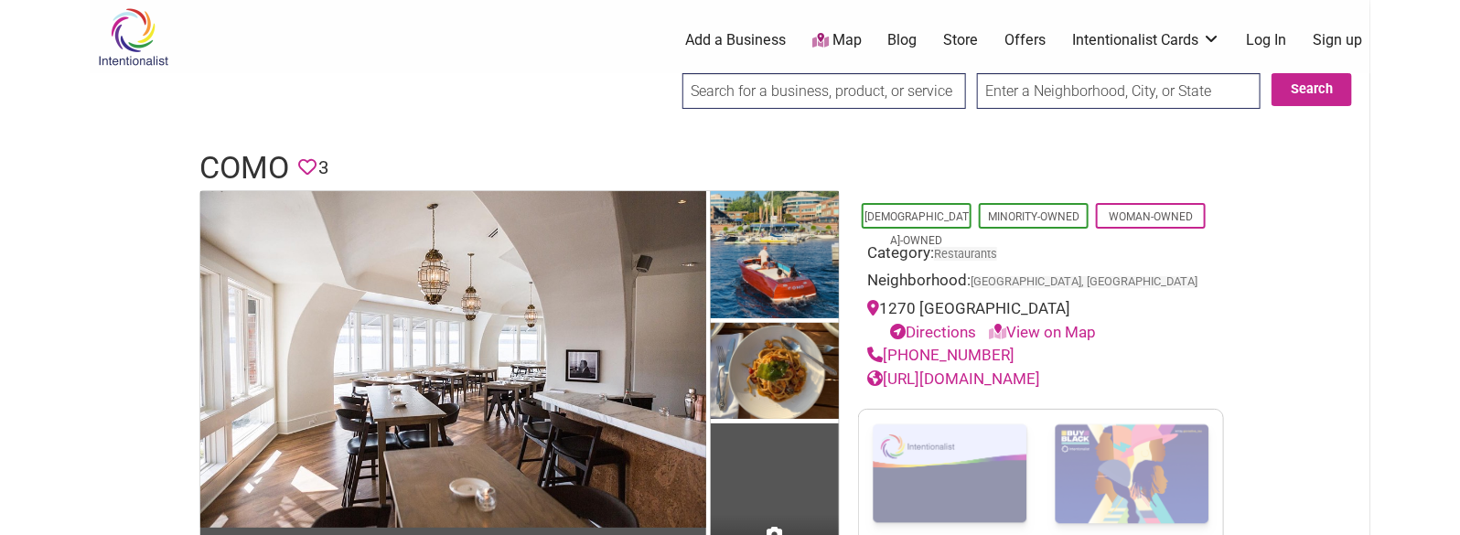
click at [268, 161] on h1 "Como" at bounding box center [244, 168] width 90 height 44
copy h1 "Como"
drag, startPoint x: 1020, startPoint y: 350, endPoint x: 886, endPoint y: 357, distance: 133.7
click at [886, 357] on div "(425) 484-0787" at bounding box center [1041, 356] width 348 height 24
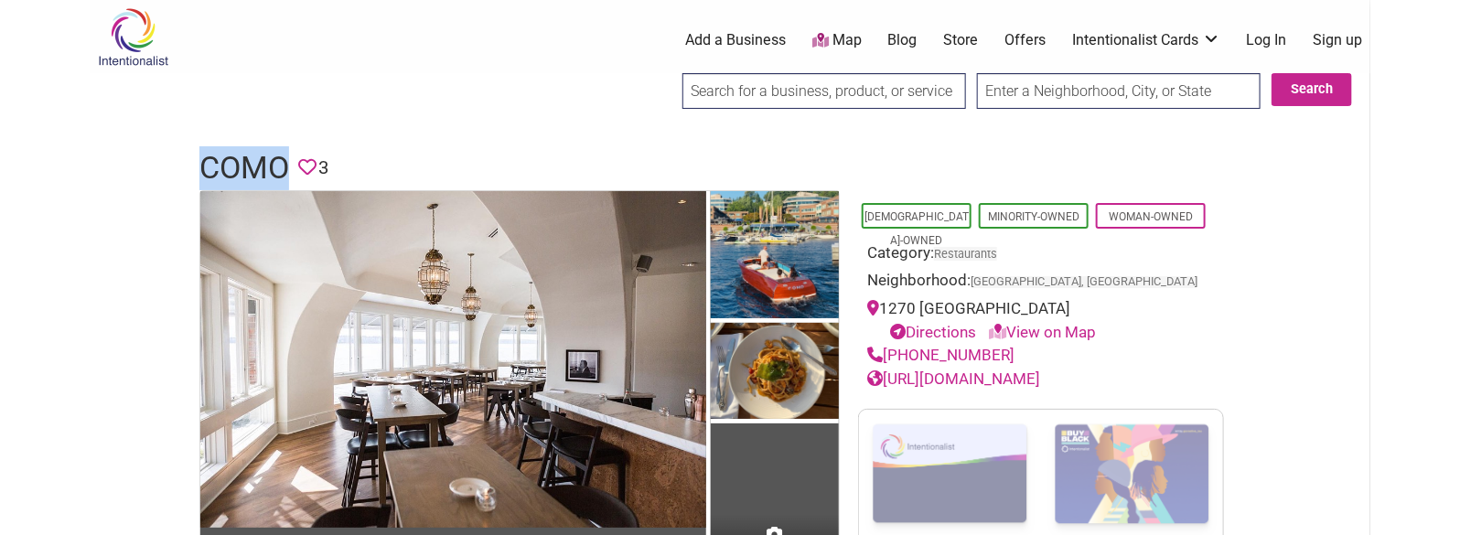
copy link "(425) 484-0787"
click at [228, 169] on h1 "Como" at bounding box center [244, 168] width 90 height 44
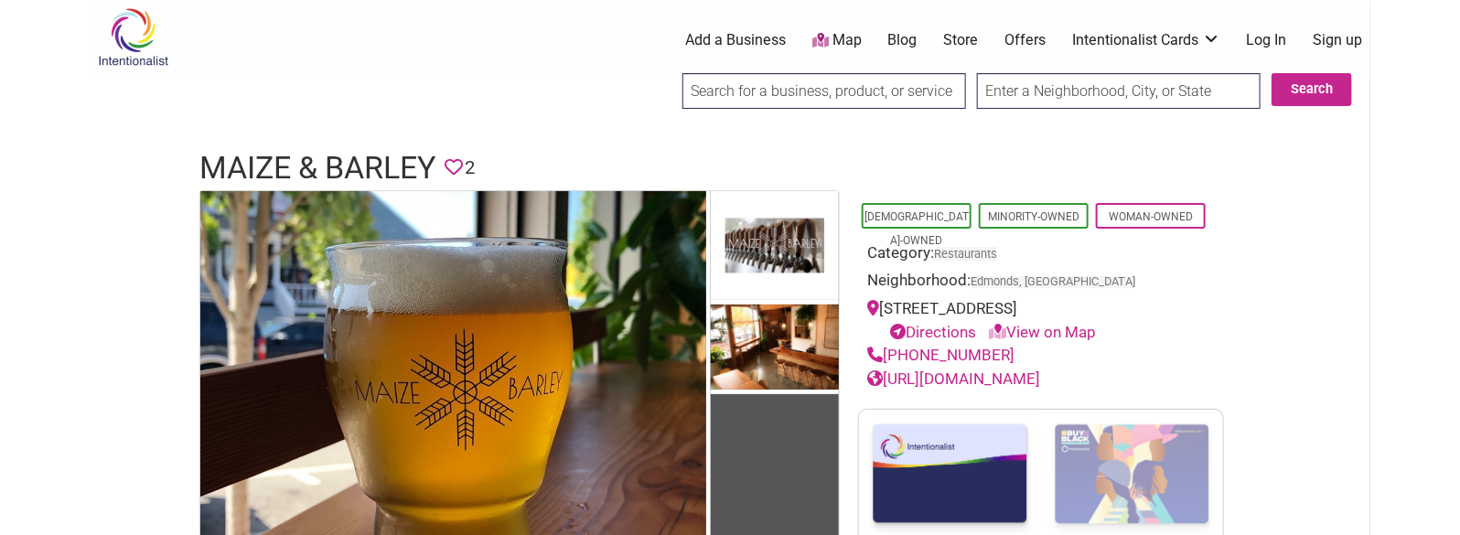
click at [364, 160] on h1 "Maize & Barley" at bounding box center [317, 168] width 236 height 44
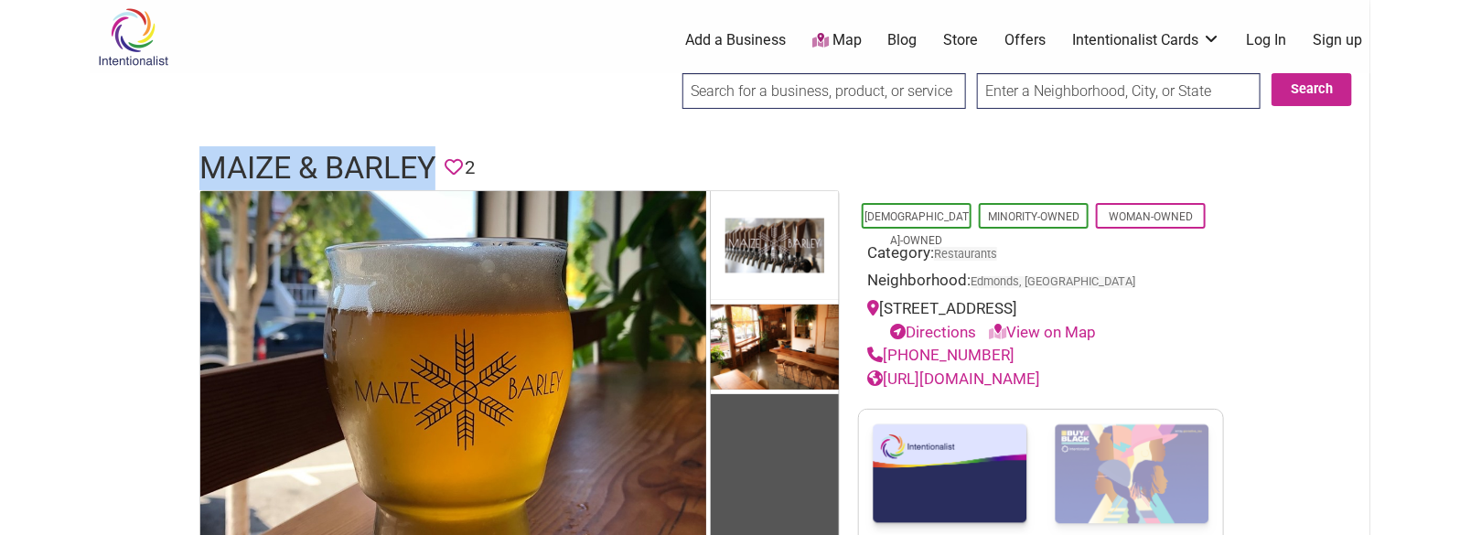
click at [364, 160] on h1 "Maize & Barley" at bounding box center [317, 168] width 236 height 44
copy h1 "Maize & Barley"
drag, startPoint x: 1023, startPoint y: 354, endPoint x: 885, endPoint y: 355, distance: 137.2
click at [885, 355] on div "(425) 835-0868" at bounding box center [1041, 356] width 348 height 24
copy link "(425) 835-0868"
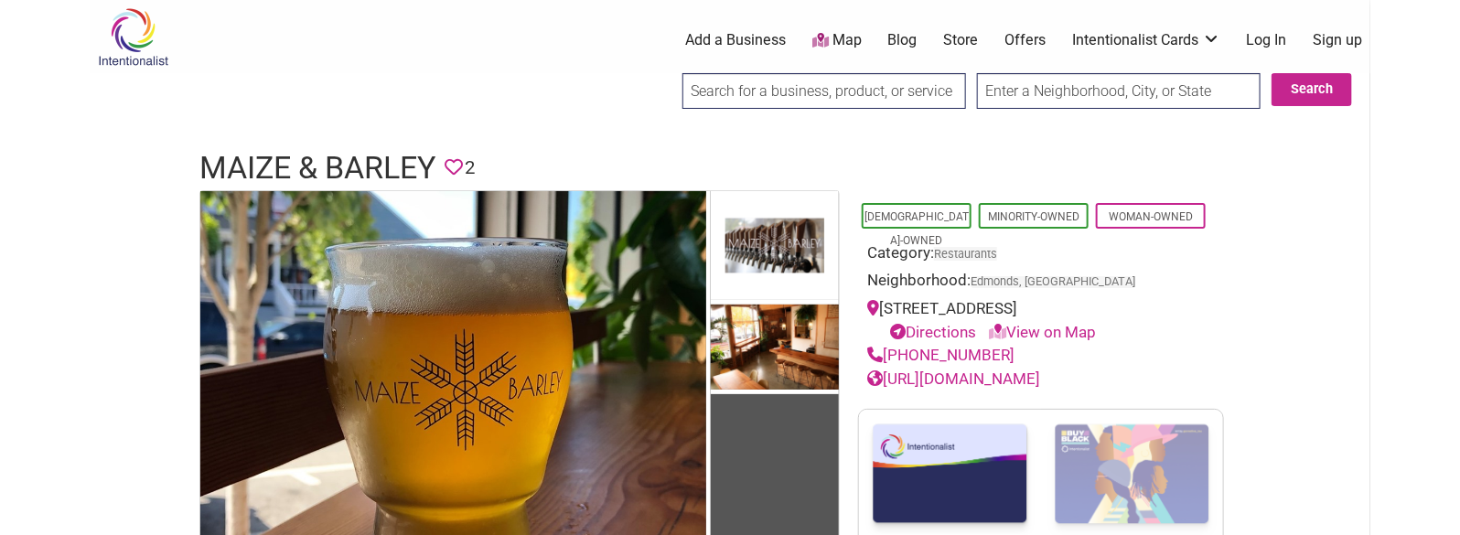
click at [365, 174] on h1 "Maize & Barley" at bounding box center [317, 168] width 236 height 44
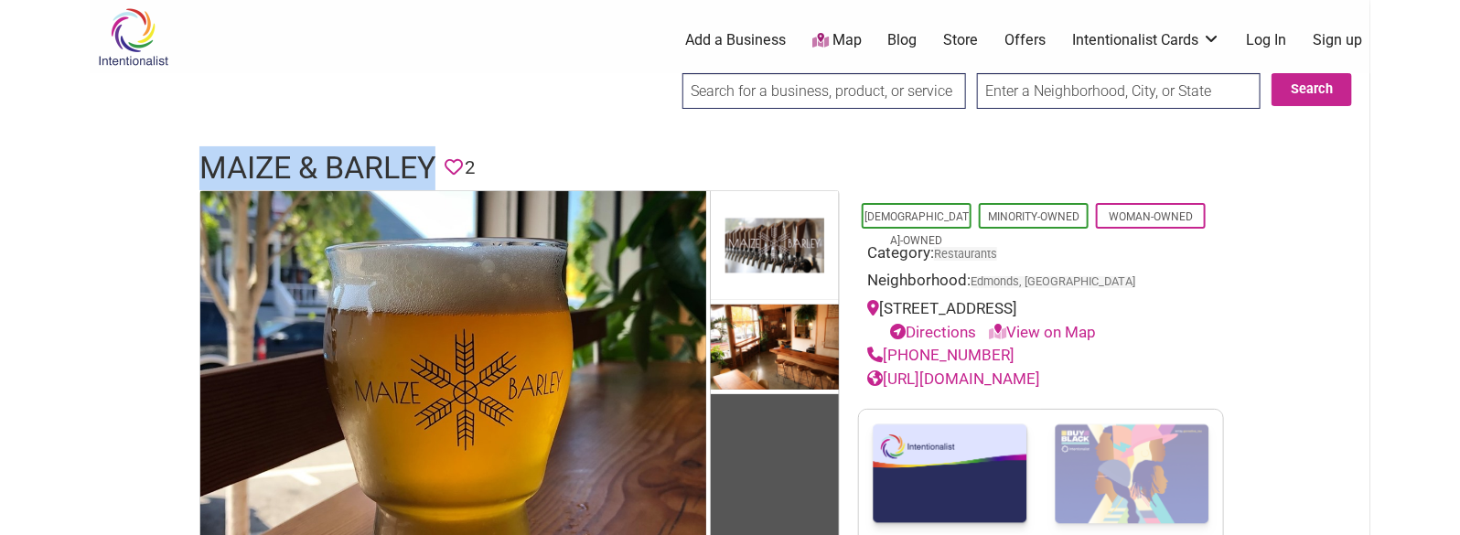
click at [365, 174] on h1 "Maize & Barley" at bounding box center [317, 168] width 236 height 44
copy h1 "Maize & Barley"
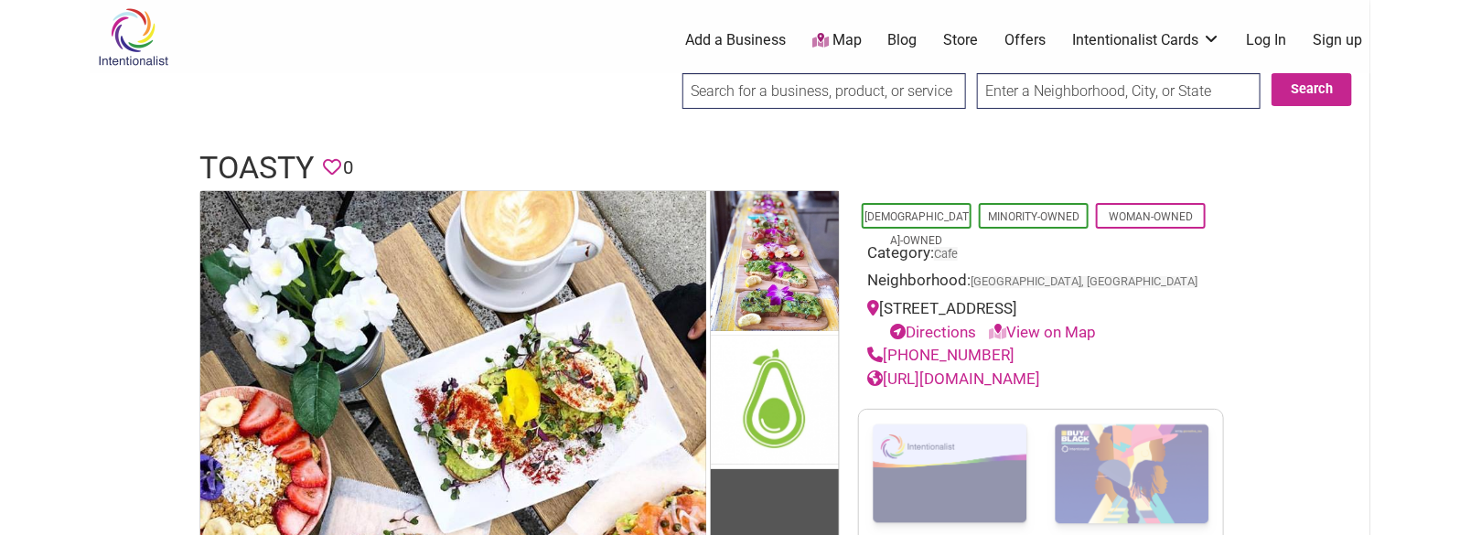
click at [267, 168] on h1 "Toasty" at bounding box center [256, 168] width 114 height 44
copy h1 "Toasty"
drag, startPoint x: 1000, startPoint y: 349, endPoint x: 885, endPoint y: 348, distance: 114.3
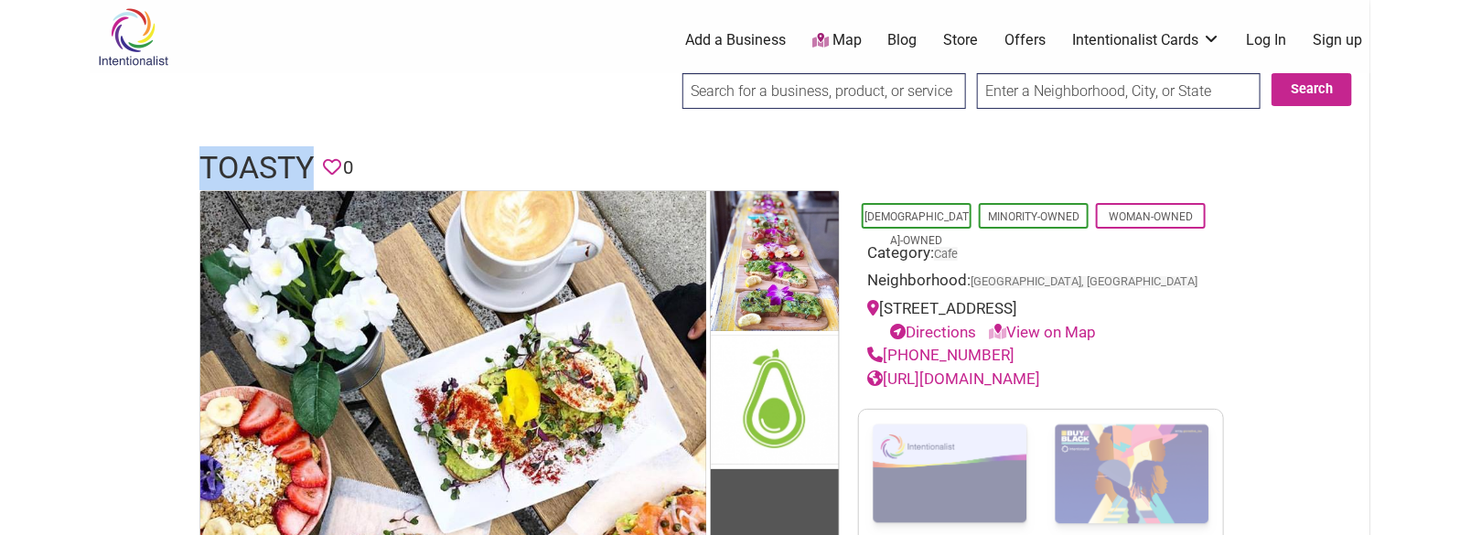
click at [885, 348] on div "[PHONE_NUMBER]" at bounding box center [1041, 356] width 348 height 24
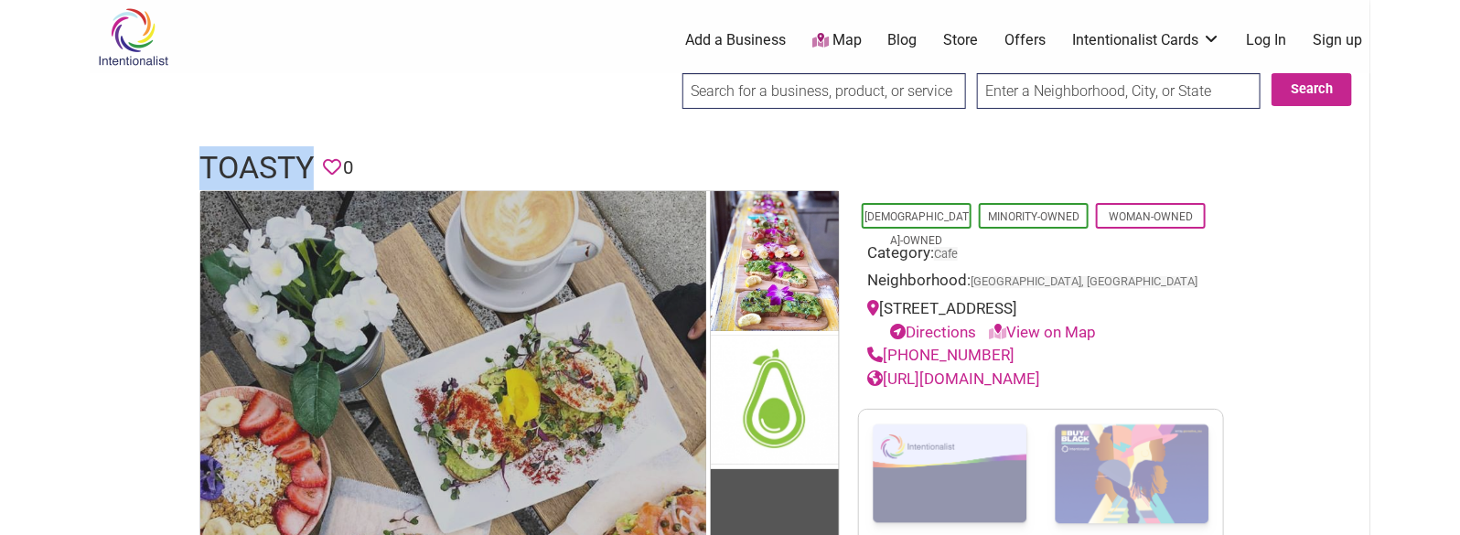
copy link "[PHONE_NUMBER]"
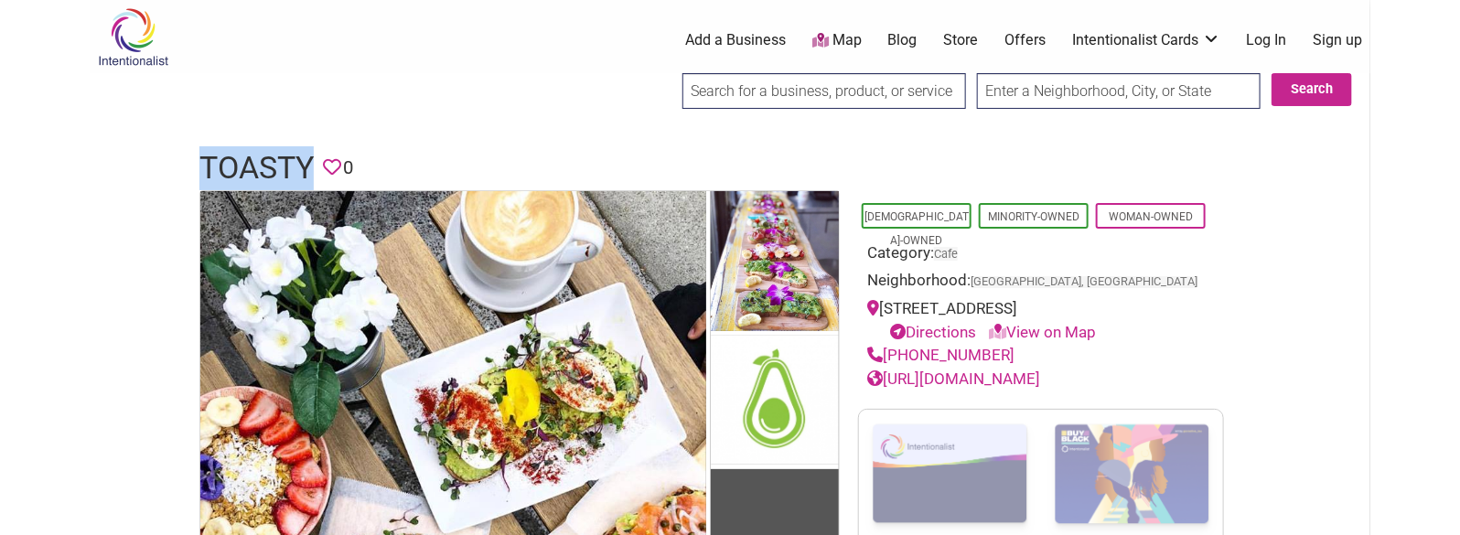
drag, startPoint x: 1042, startPoint y: 380, endPoint x: 886, endPoint y: 384, distance: 155.6
click at [886, 384] on div "[URL][DOMAIN_NAME]" at bounding box center [1041, 380] width 348 height 24
copy link "[URL][DOMAIN_NAME]"
click at [235, 176] on h1 "Toasty" at bounding box center [256, 168] width 114 height 44
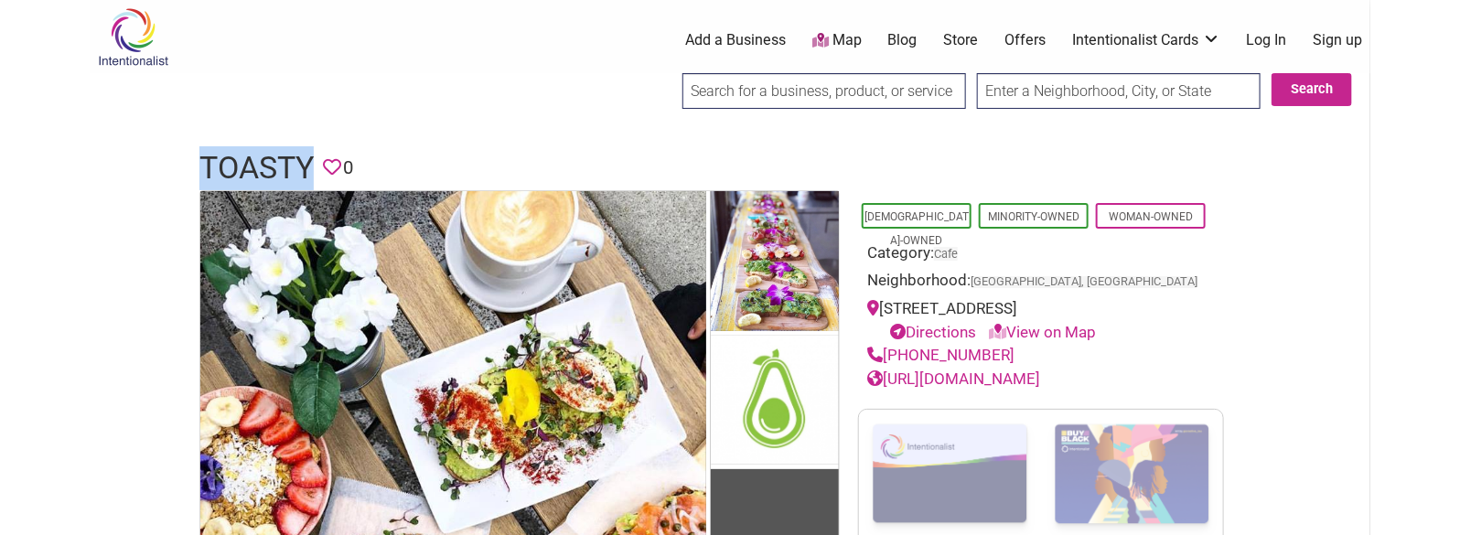
click at [235, 176] on h1 "Toasty" at bounding box center [256, 168] width 114 height 44
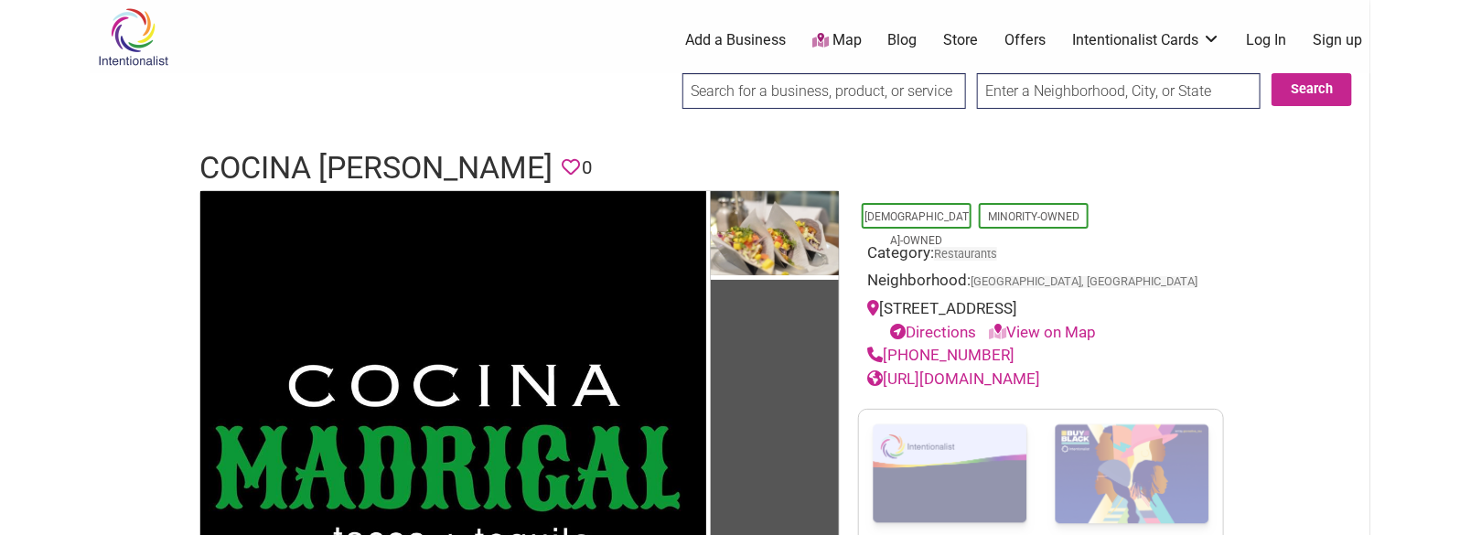
click at [346, 158] on h1 "Cocina Madrigal" at bounding box center [375, 168] width 353 height 44
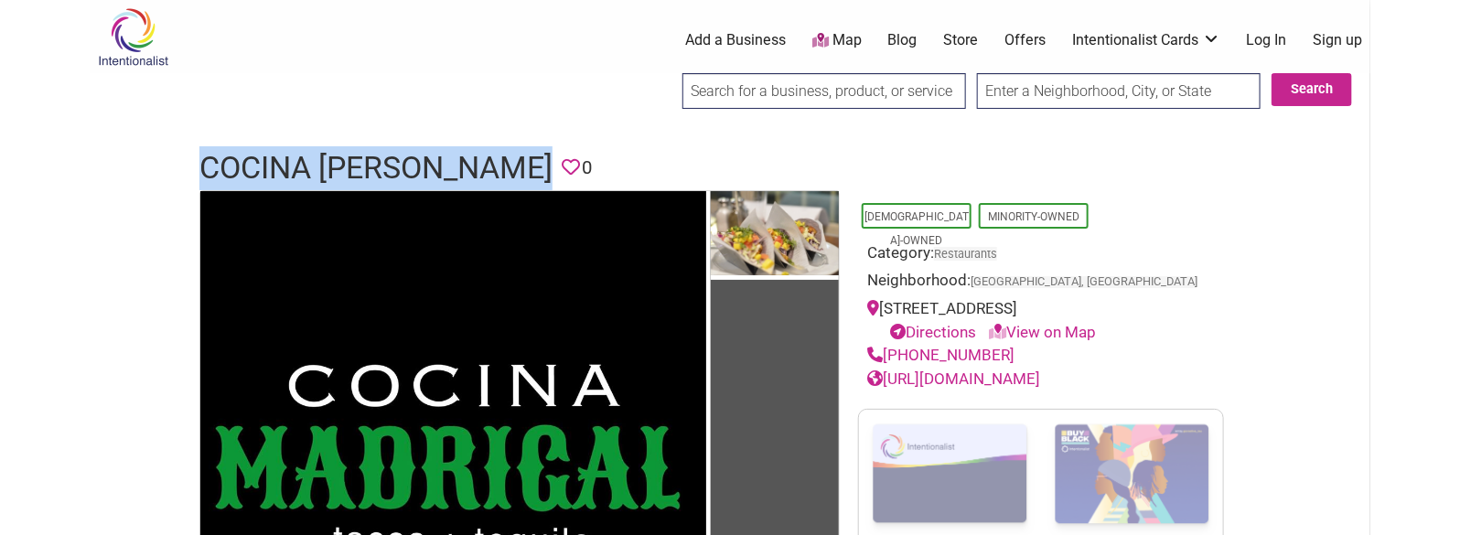
click at [346, 158] on h1 "Cocina Madrigal" at bounding box center [375, 168] width 353 height 44
copy h1 "Cocina Madrigal"
drag, startPoint x: 1003, startPoint y: 351, endPoint x: 885, endPoint y: 352, distance: 118.0
click at [885, 352] on div "(602) 243-9000" at bounding box center [1041, 356] width 348 height 24
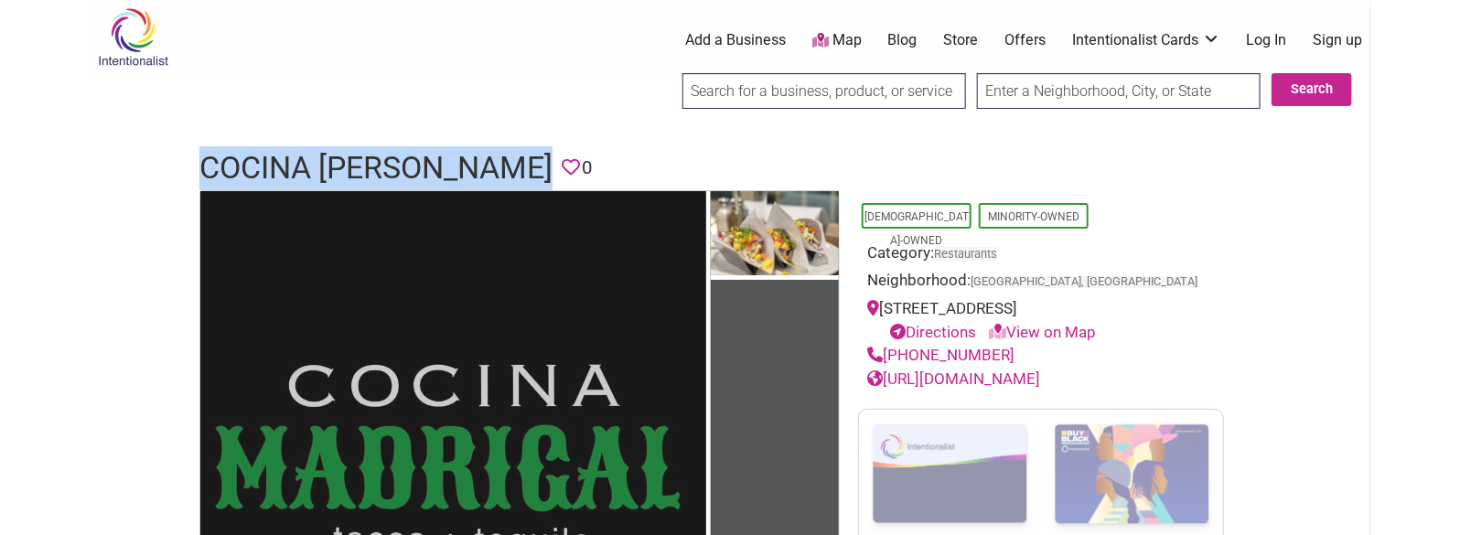
copy link "(602) 243-9000"
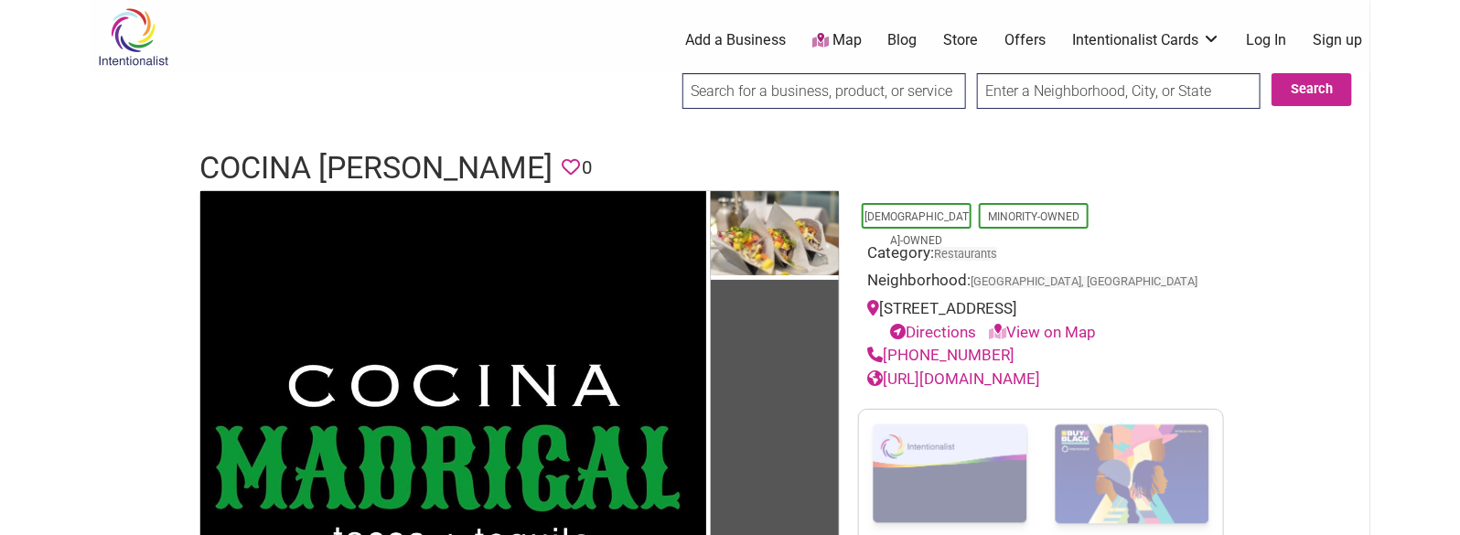
click at [356, 176] on h1 "Cocina Madrigal" at bounding box center [375, 168] width 353 height 44
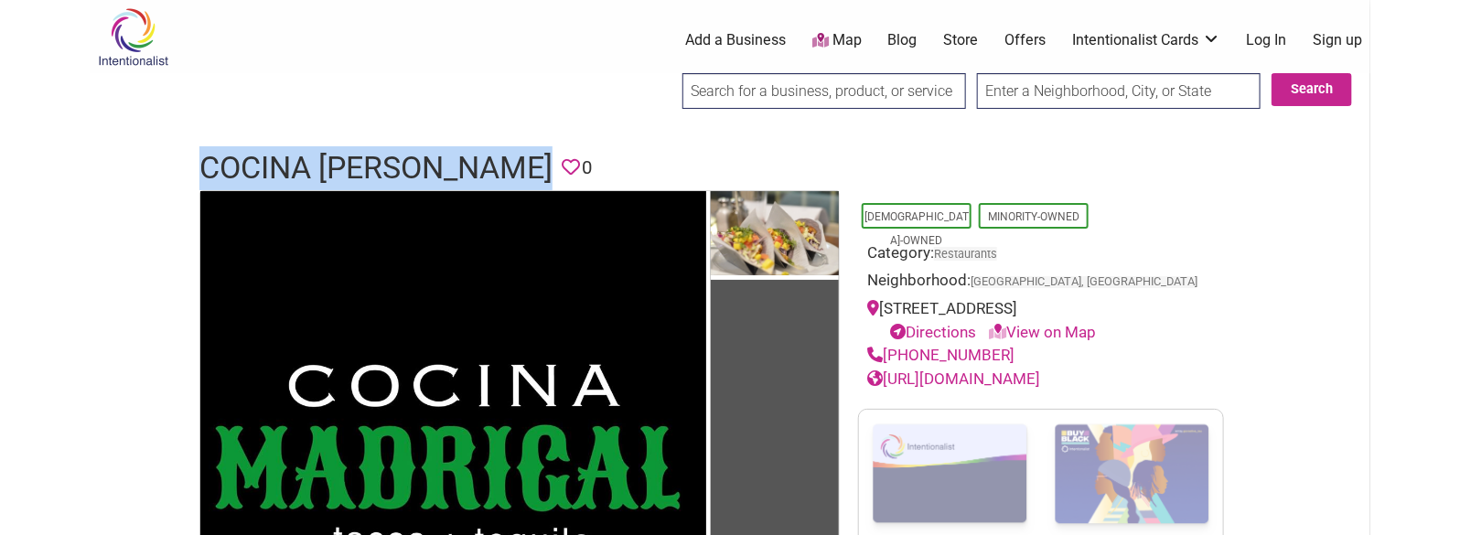
click at [356, 176] on h1 "Cocina Madrigal" at bounding box center [375, 168] width 353 height 44
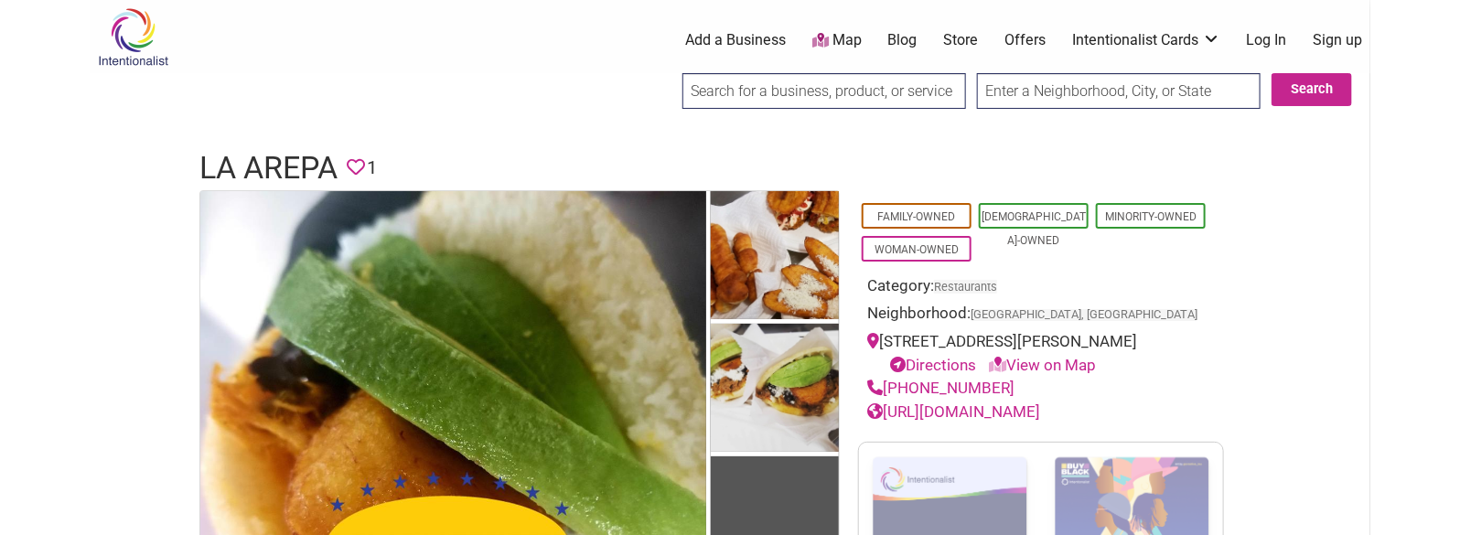
click at [248, 169] on h1 "La Arepa" at bounding box center [268, 168] width 138 height 44
copy h1 "La Arepa"
drag, startPoint x: 997, startPoint y: 384, endPoint x: 887, endPoint y: 391, distance: 109.9
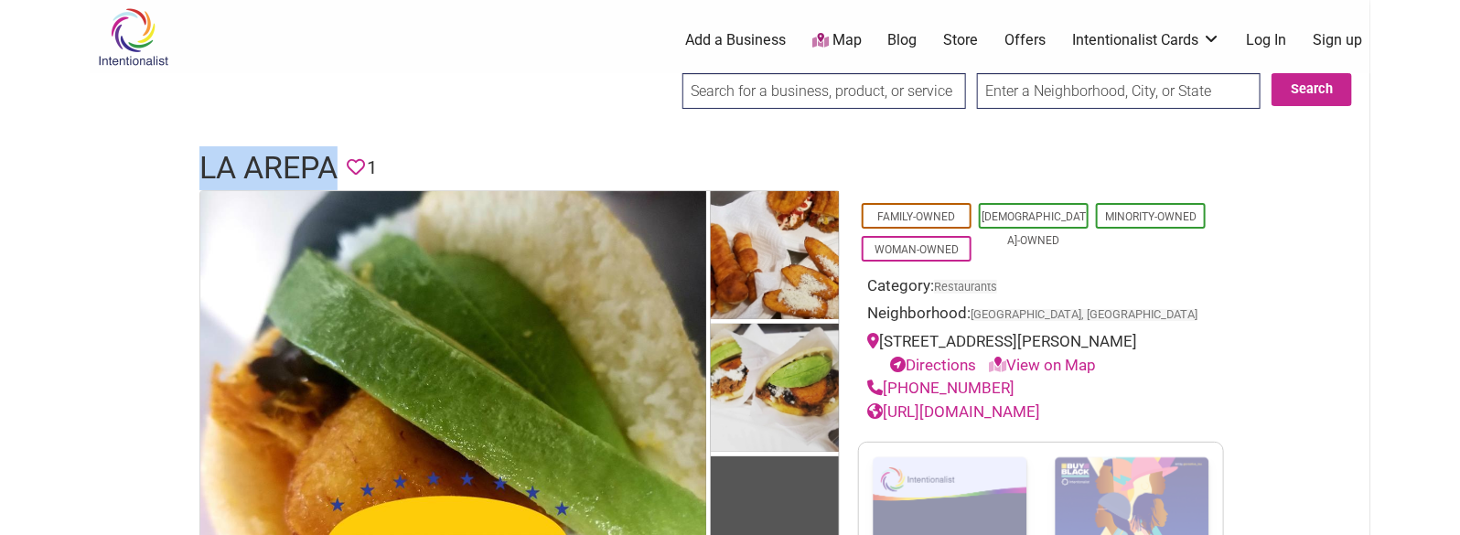
click at [887, 391] on div "[PHONE_NUMBER]" at bounding box center [1041, 389] width 348 height 24
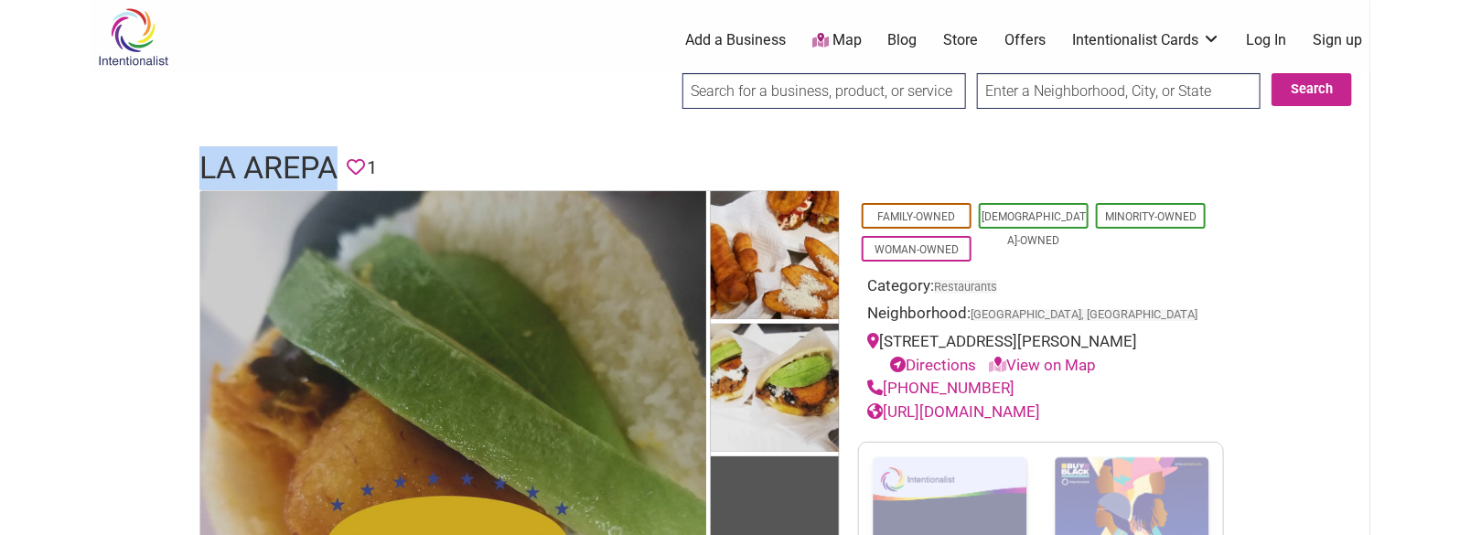
copy link "[PHONE_NUMBER]"
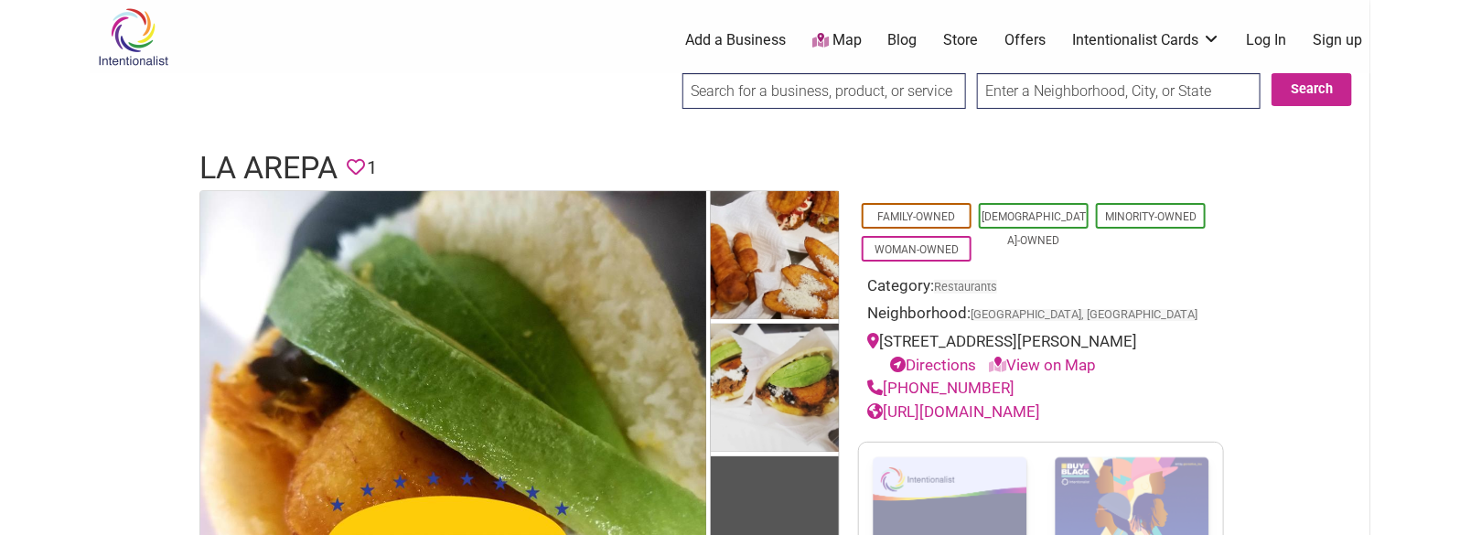
click at [299, 153] on h1 "La Arepa" at bounding box center [268, 168] width 138 height 44
copy h1 "La Arepa"
